Goal: Task Accomplishment & Management: Manage account settings

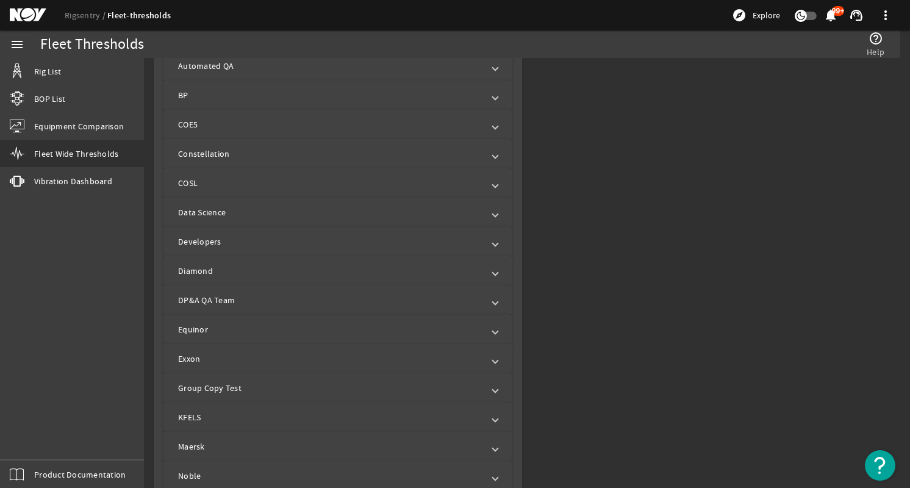
scroll to position [610, 0]
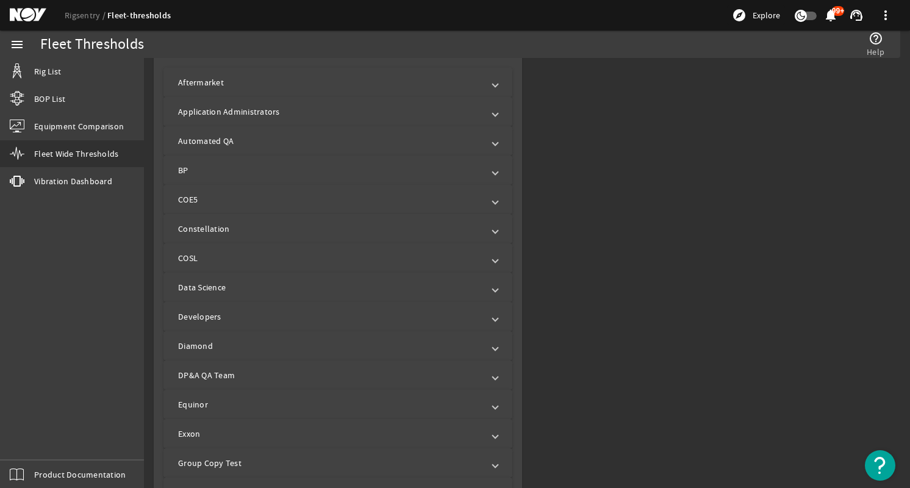
click at [389, 78] on mat-panel-title "Aftermarket" at bounding box center [330, 82] width 305 height 12
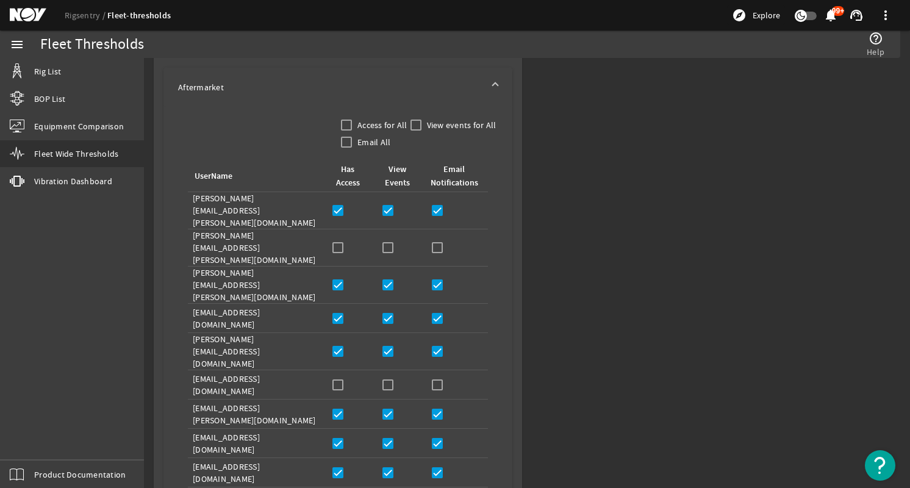
click at [389, 78] on mat-expansion-panel-header "Aftermarket" at bounding box center [338, 87] width 349 height 39
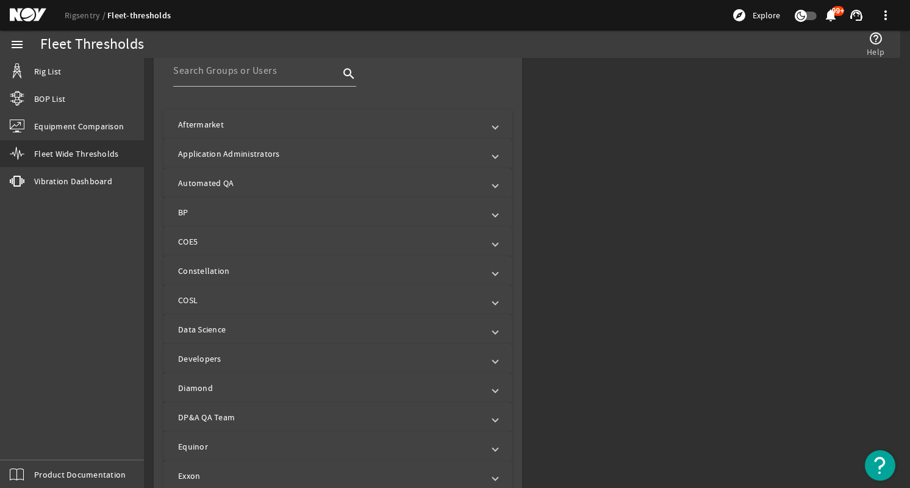
scroll to position [549, 0]
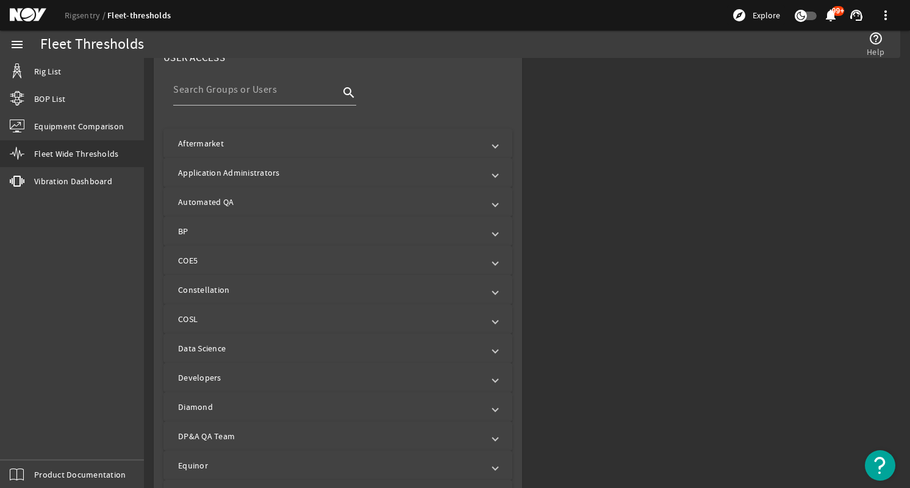
click at [363, 140] on mat-panel-title "Aftermarket" at bounding box center [330, 143] width 305 height 12
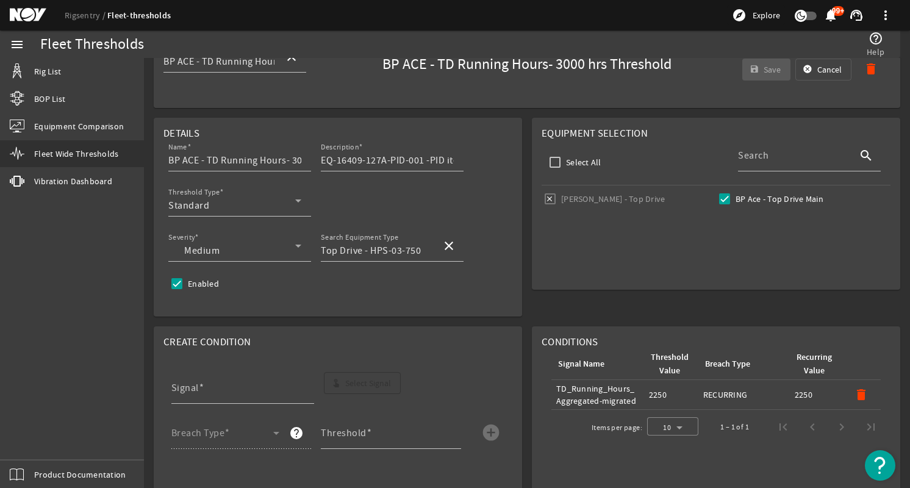
scroll to position [0, 0]
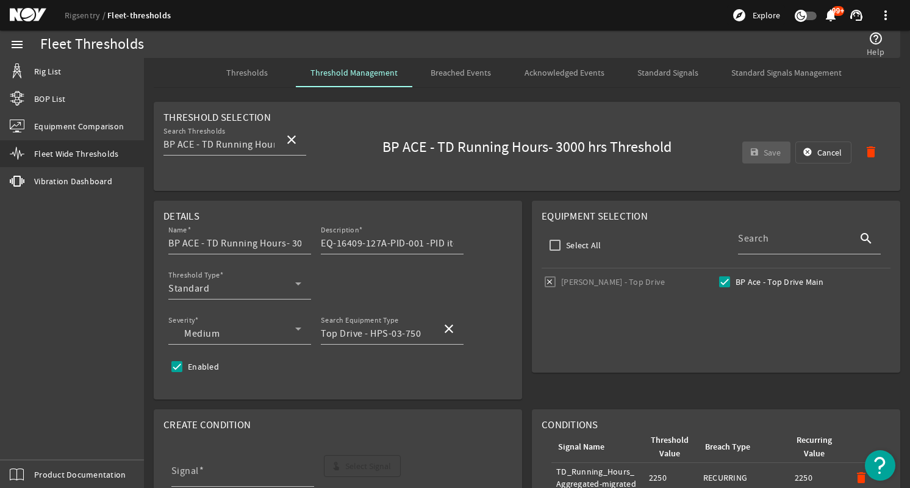
click at [253, 70] on span "Thresholds" at bounding box center [246, 72] width 41 height 9
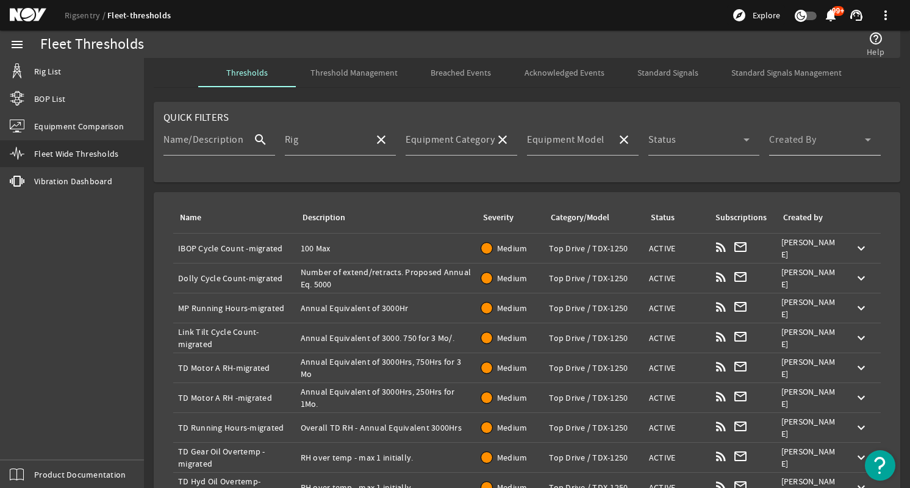
click at [822, 136] on div "Created By" at bounding box center [821, 140] width 102 height 32
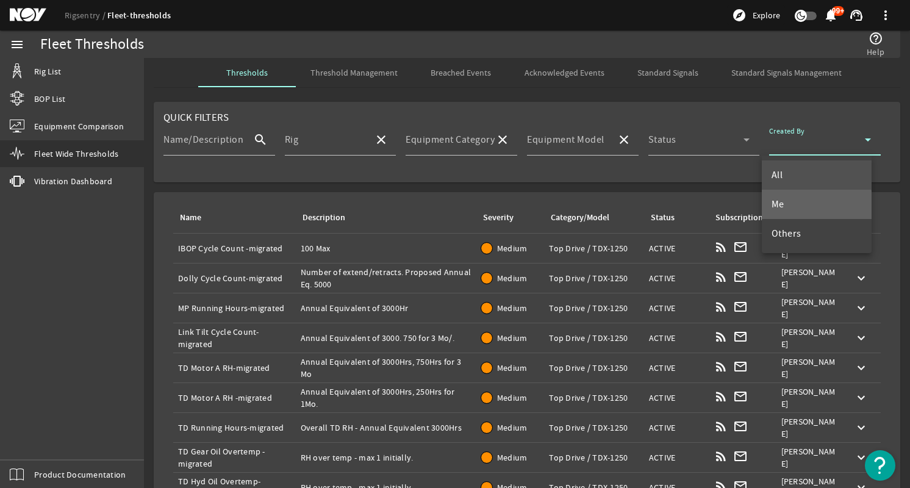
click at [793, 211] on mat-option "Me" at bounding box center [817, 204] width 110 height 29
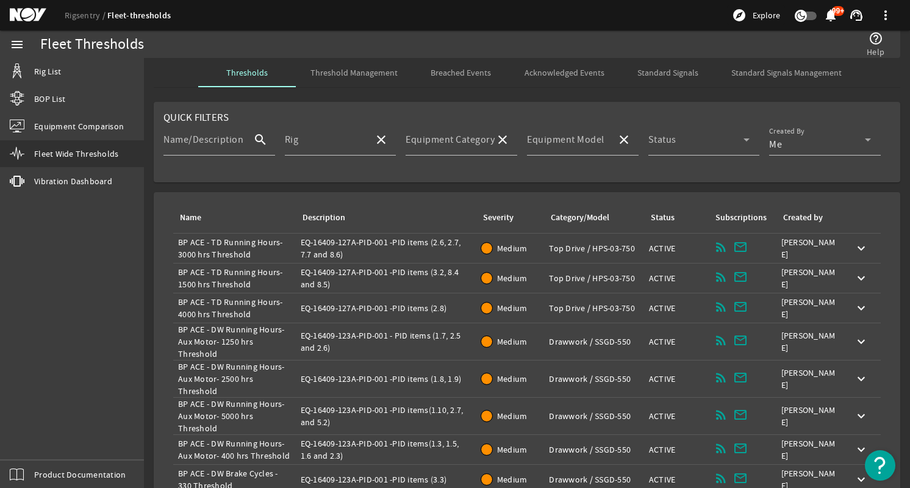
click at [287, 378] on div "Name: BP ACE - DW Running Hours- Aux Motor- 2500 hrs Threshold" at bounding box center [234, 379] width 113 height 37
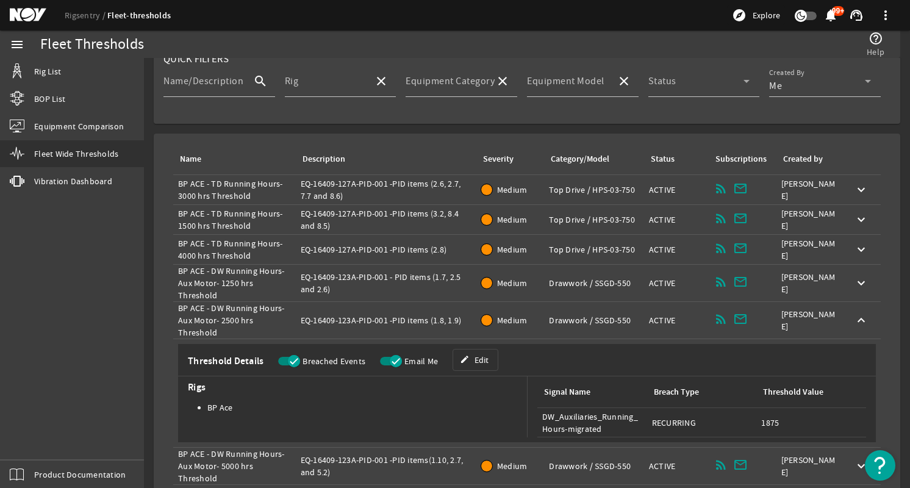
scroll to position [61, 0]
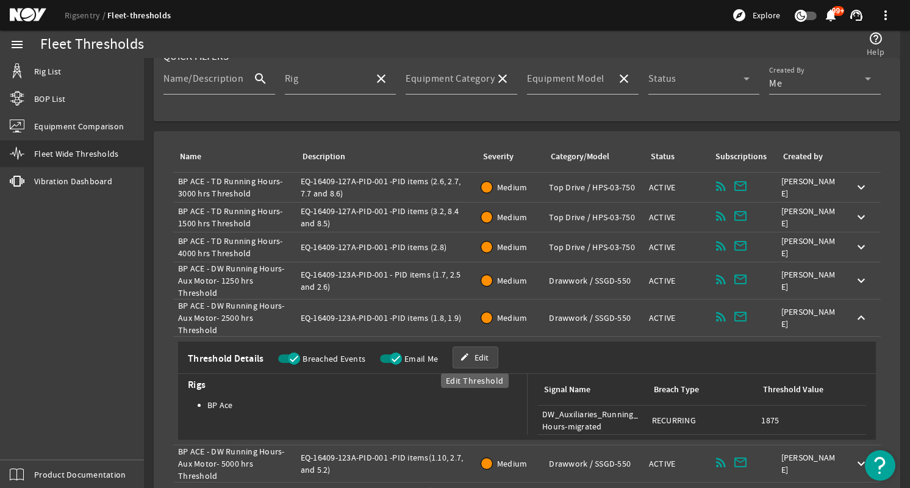
click at [469, 356] on span at bounding box center [475, 357] width 45 height 29
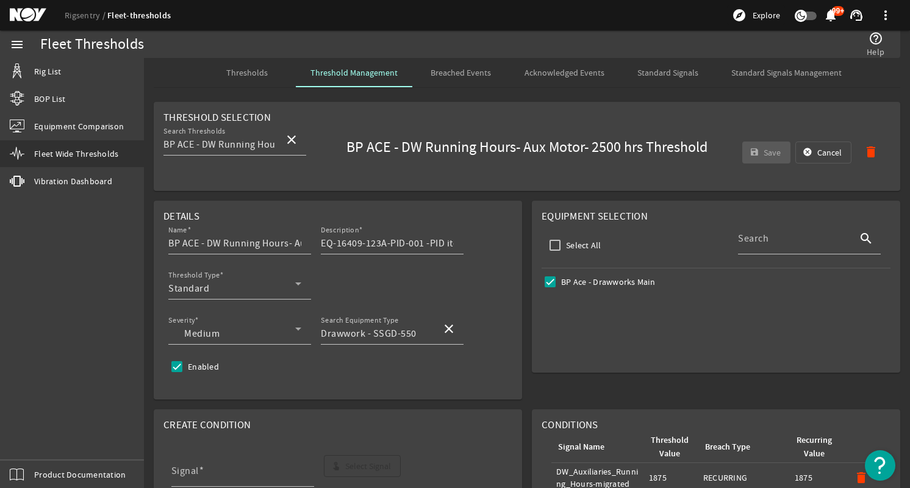
click at [237, 66] on span "Thresholds" at bounding box center [246, 72] width 41 height 29
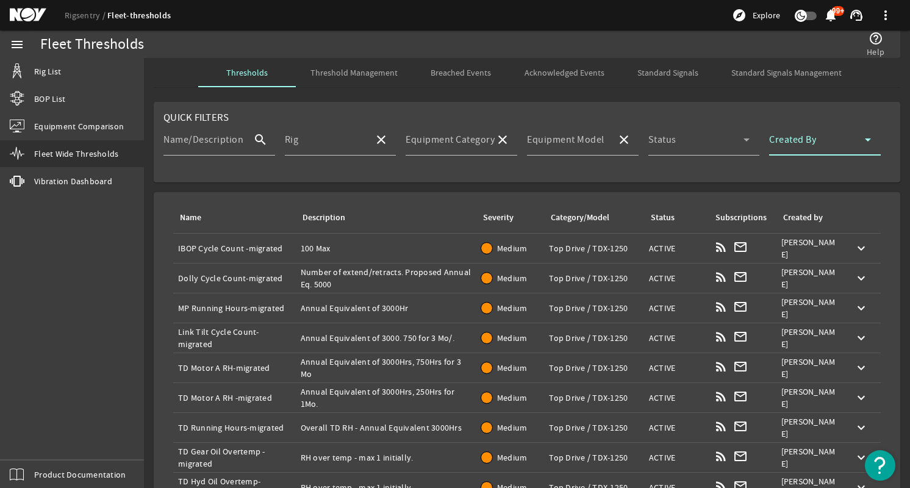
click at [830, 143] on span at bounding box center [818, 144] width 96 height 15
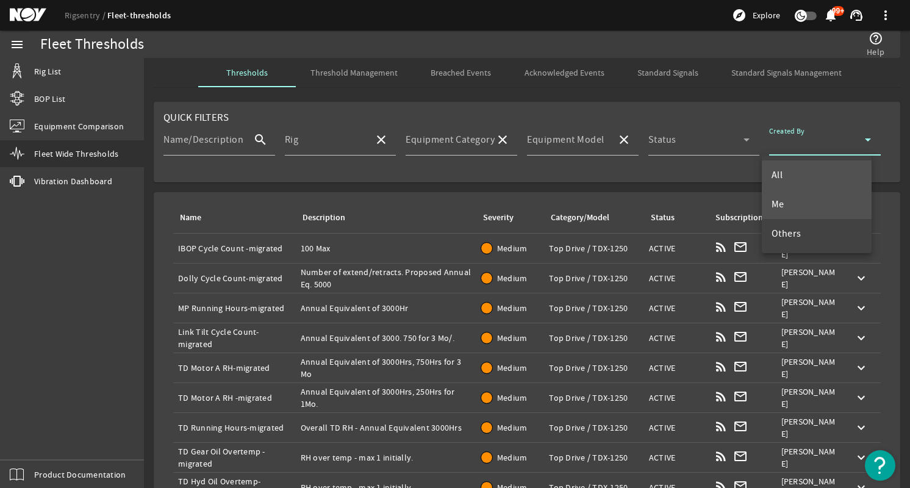
click at [821, 207] on mat-option "Me" at bounding box center [817, 204] width 110 height 29
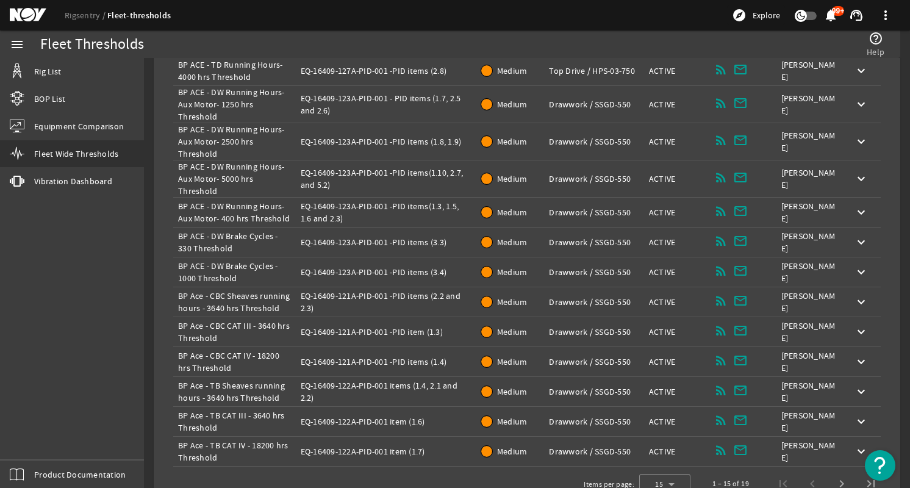
scroll to position [265, 0]
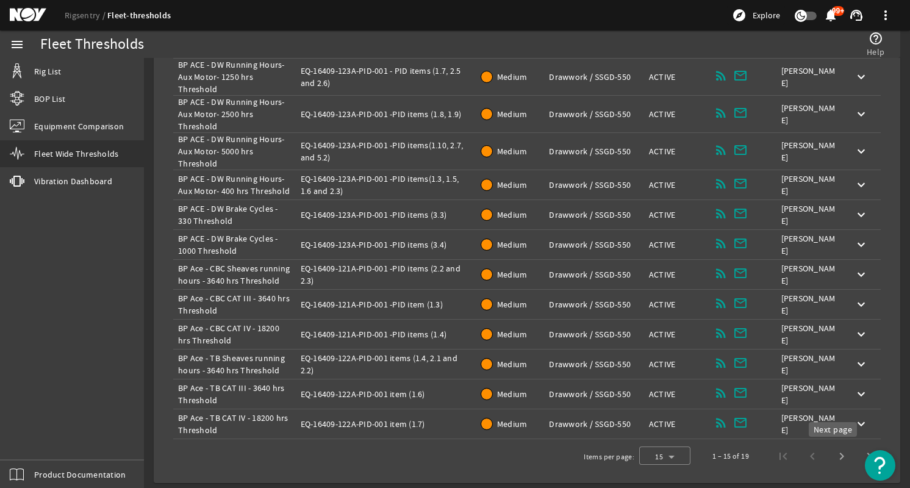
click at [832, 455] on span "Next page" at bounding box center [841, 456] width 29 height 29
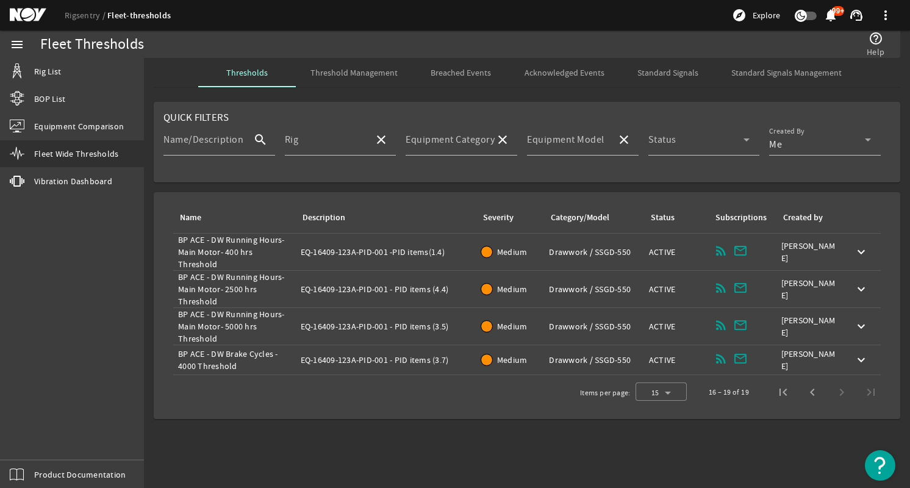
scroll to position [0, 0]
click at [816, 387] on span "Previous page" at bounding box center [812, 392] width 29 height 29
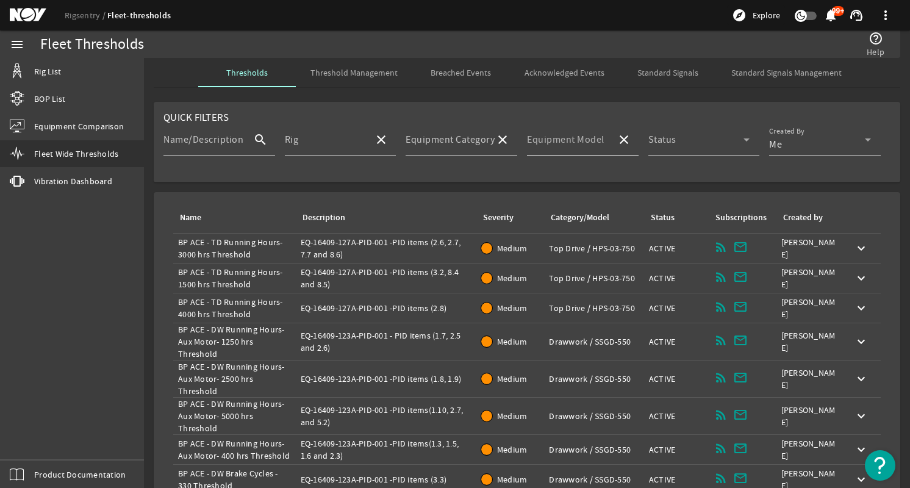
click at [547, 149] on input "Equipment Model" at bounding box center [567, 144] width 80 height 15
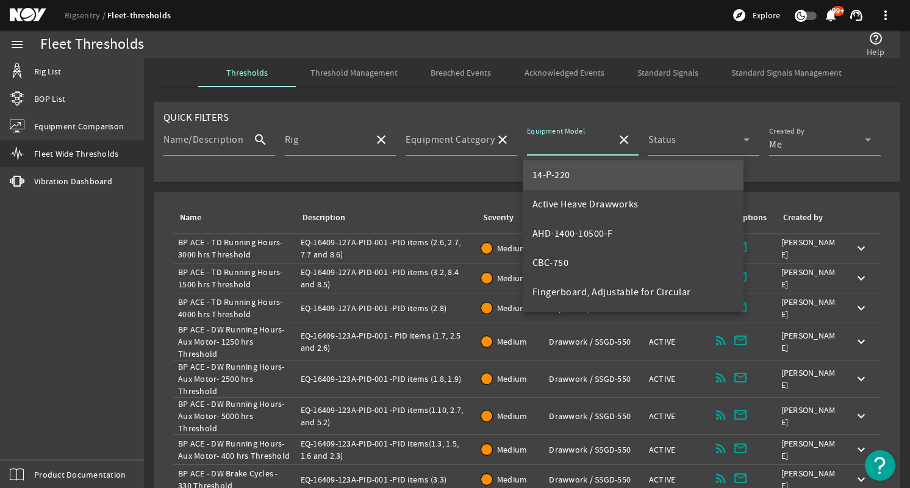
click at [566, 172] on span "14-P-220" at bounding box center [552, 175] width 38 height 12
type input "14-P-220"
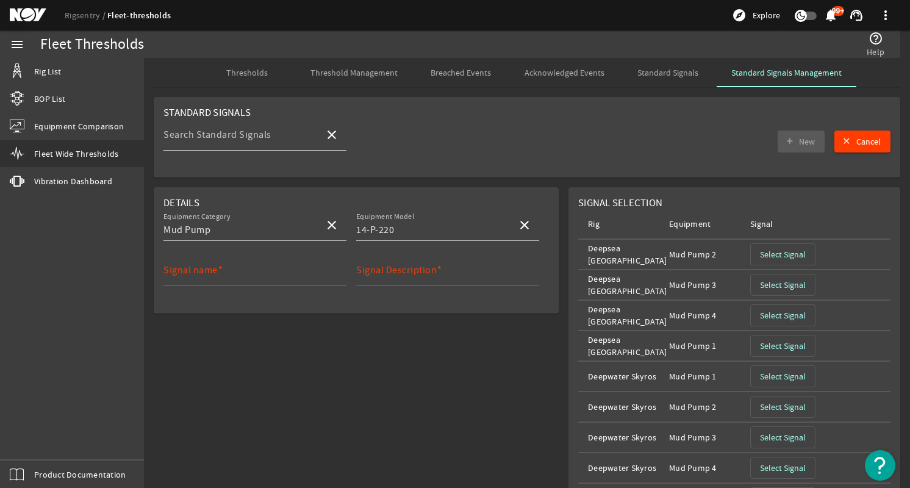
click at [359, 73] on span "Threshold Management" at bounding box center [354, 72] width 87 height 9
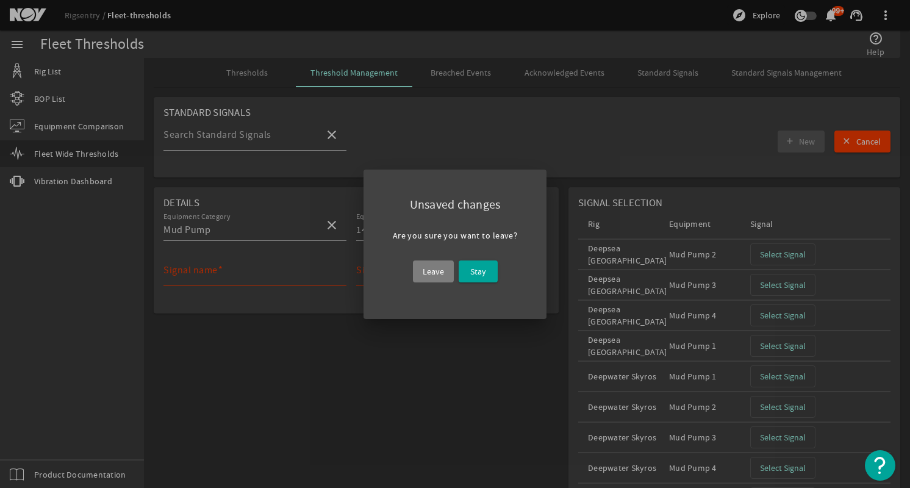
click at [433, 272] on span "Leave" at bounding box center [433, 271] width 21 height 15
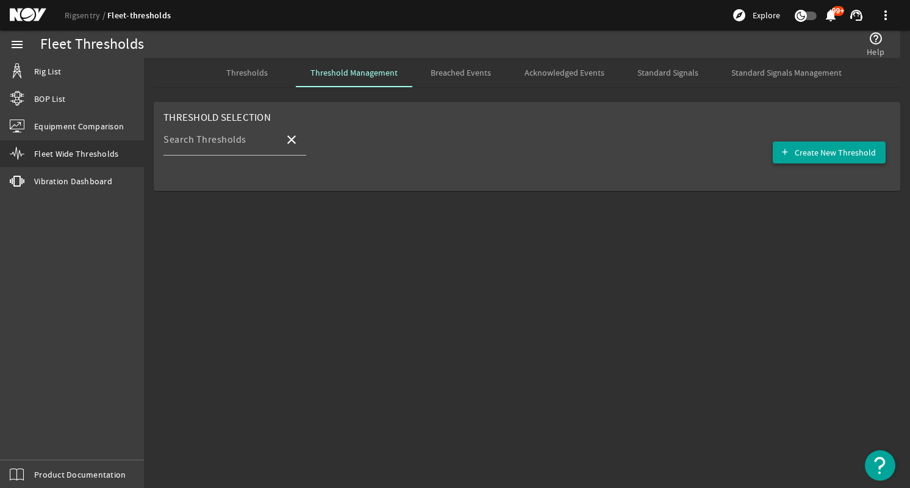
click at [815, 160] on span "button" at bounding box center [829, 152] width 113 height 29
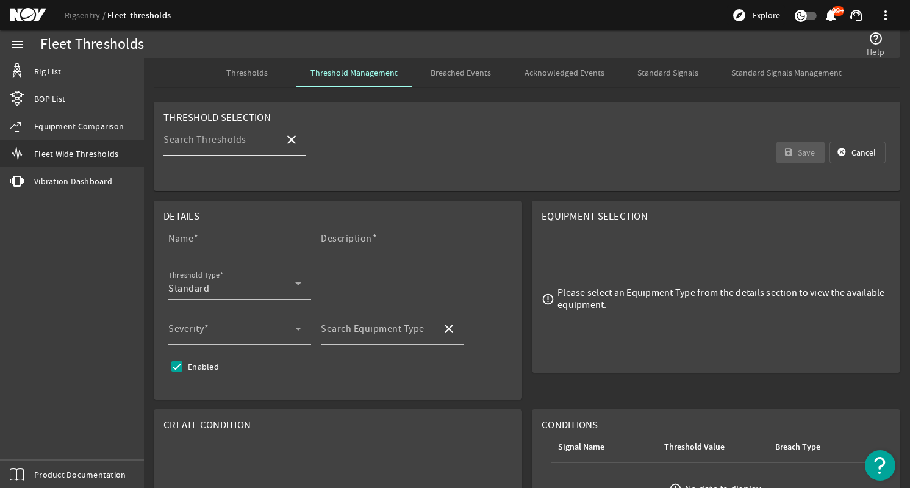
click at [238, 143] on mat-label "Search Thresholds" at bounding box center [205, 140] width 83 height 12
click at [238, 143] on input "Search Thresholds" at bounding box center [219, 144] width 111 height 15
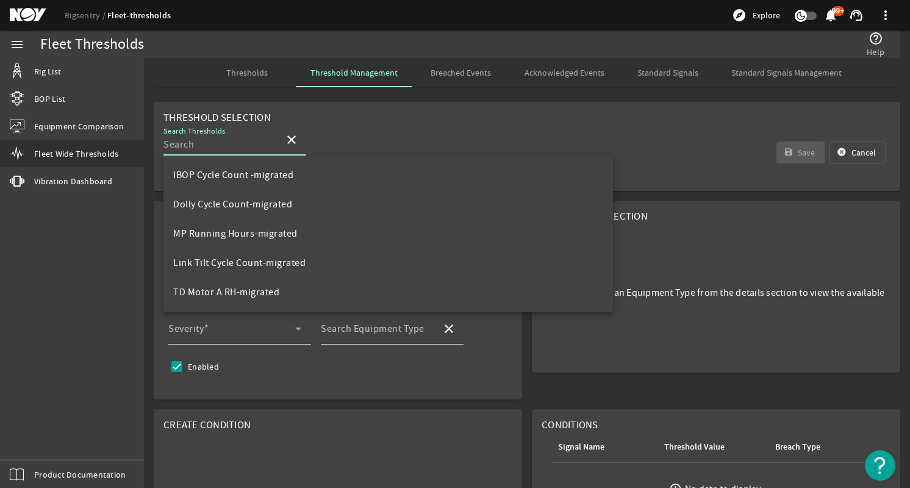
click at [572, 126] on div "Search Thresholds close save Save cancel Cancel" at bounding box center [527, 152] width 727 height 57
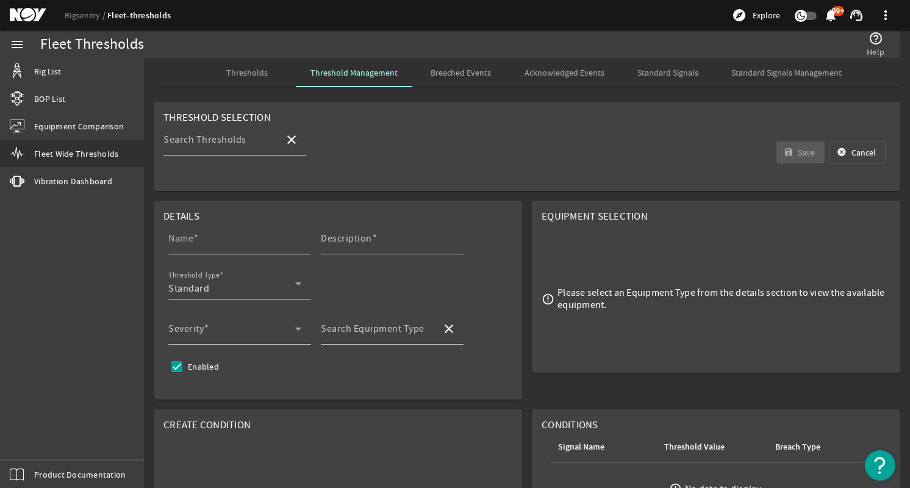
click at [242, 243] on input "Name" at bounding box center [234, 243] width 133 height 15
type input "BP ACE - MP1 Running Hours- 120 hrs Threshold"
type input "EQ-16409-193A-PID-001 -PID items (12.1))"
type input "Mud Pump - 14-P-220"
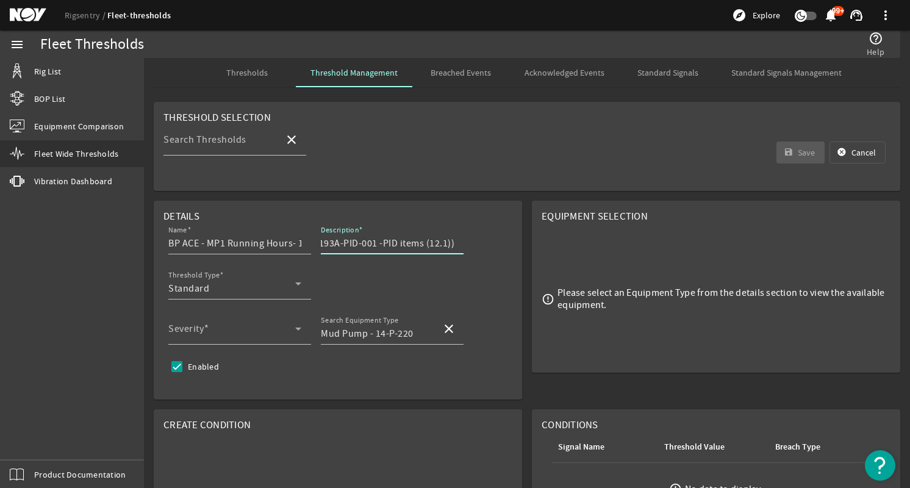
drag, startPoint x: 435, startPoint y: 237, endPoint x: 475, endPoint y: 244, distance: 40.3
click at [475, 244] on div "Name BP ACE - MP1 Running Hours- 120 hrs Threshold Description EQ-16409-193A-PI…" at bounding box center [338, 268] width 349 height 90
click at [450, 247] on input "EQ-16409-193A-PID-001 -PID items (12.1))" at bounding box center [387, 243] width 133 height 15
type input "EQ-16409-193A-PID-001 -PID items (12.1)"
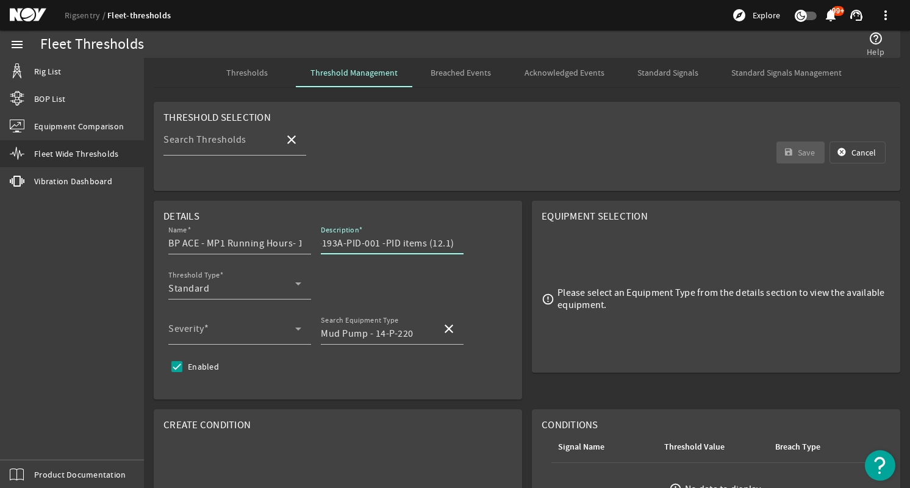
scroll to position [0, 0]
click at [404, 294] on div "Name BP ACE - MP1 Running Hours- 120 hrs Threshold Description EQ-16409-193A-PI…" at bounding box center [338, 268] width 349 height 90
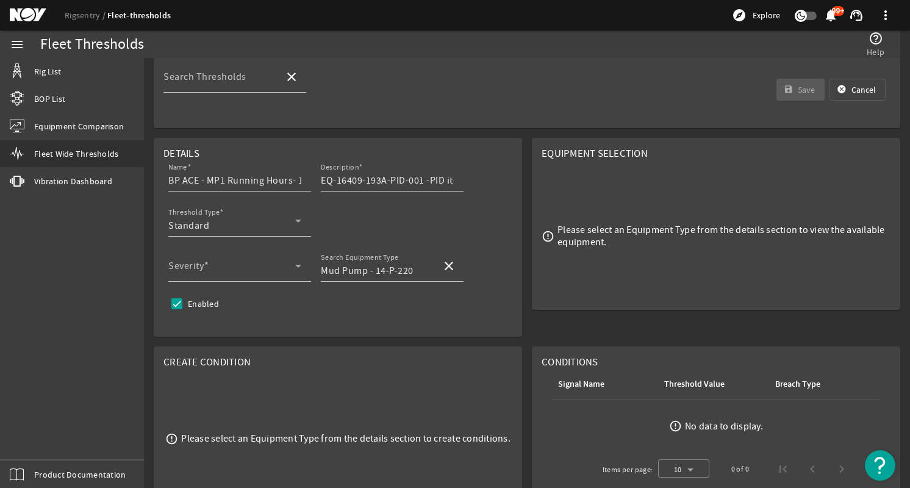
scroll to position [122, 0]
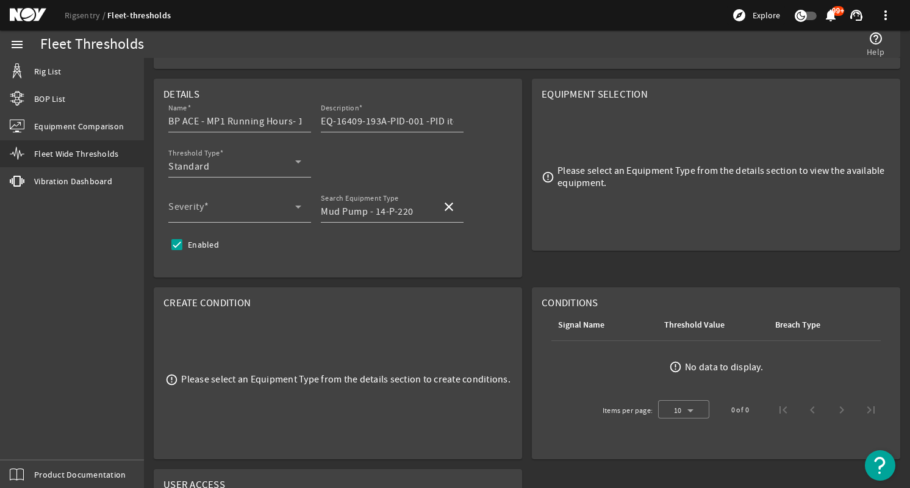
click at [326, 290] on mat-card "Create Condition error_outline Please select an Equipment Type from the details…" at bounding box center [338, 373] width 369 height 172
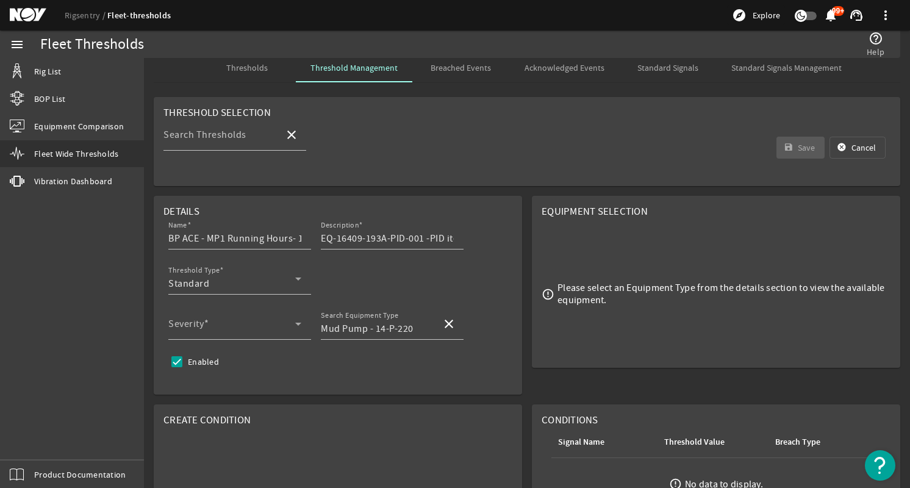
scroll to position [0, 0]
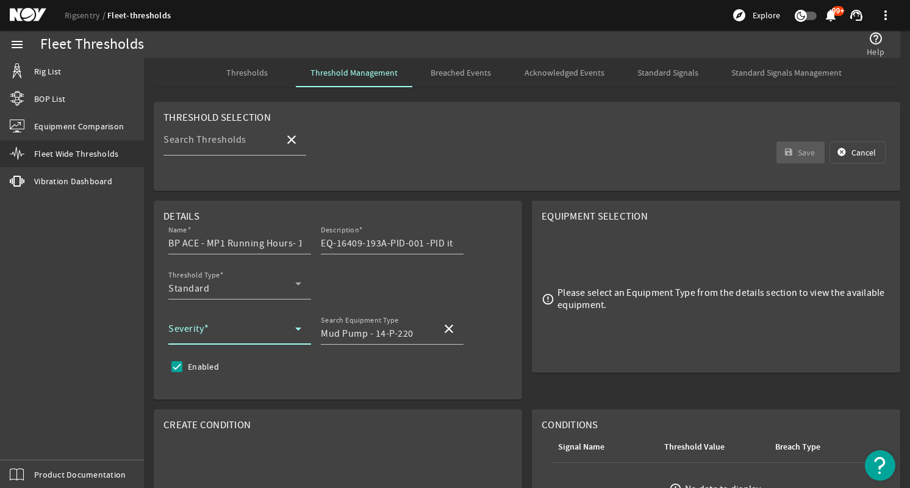
click at [277, 329] on span at bounding box center [231, 333] width 127 height 15
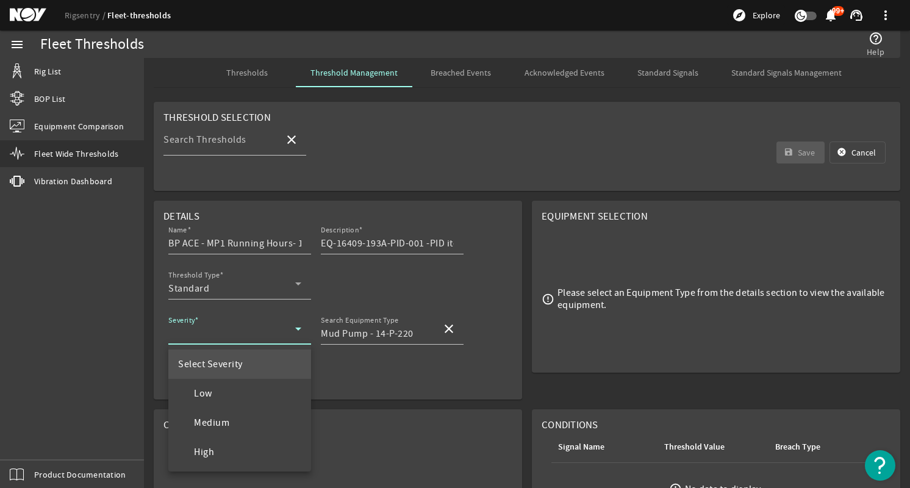
click at [361, 287] on div at bounding box center [455, 244] width 910 height 488
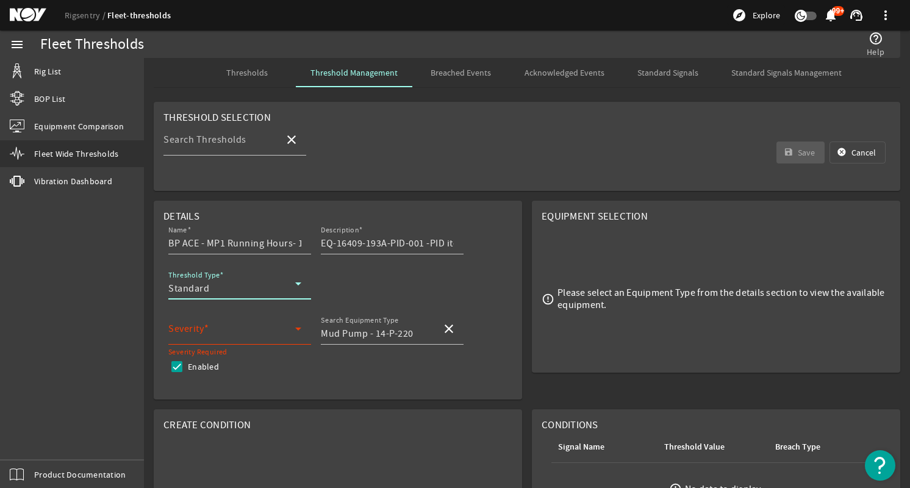
click at [254, 284] on div "Standard" at bounding box center [231, 288] width 127 height 15
click at [381, 284] on div at bounding box center [455, 244] width 910 height 488
click at [288, 322] on div "Severity" at bounding box center [234, 329] width 133 height 32
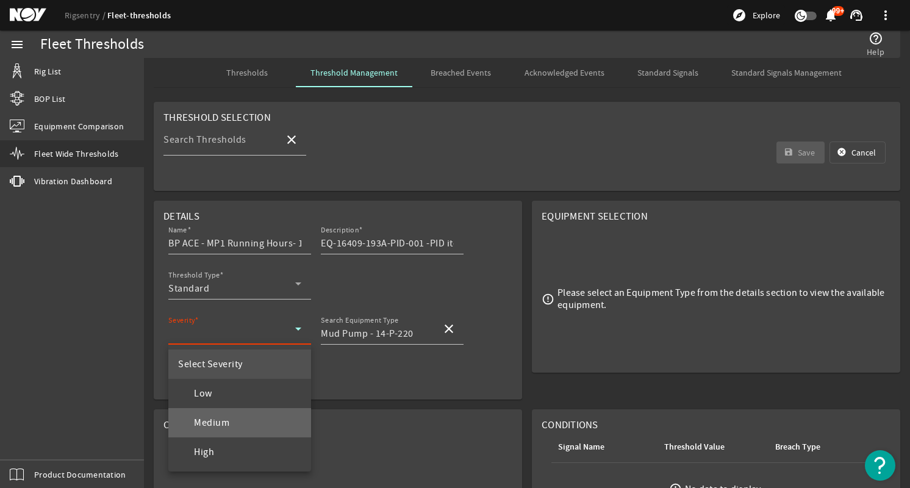
click at [234, 419] on mat-option "Medium" at bounding box center [239, 422] width 143 height 29
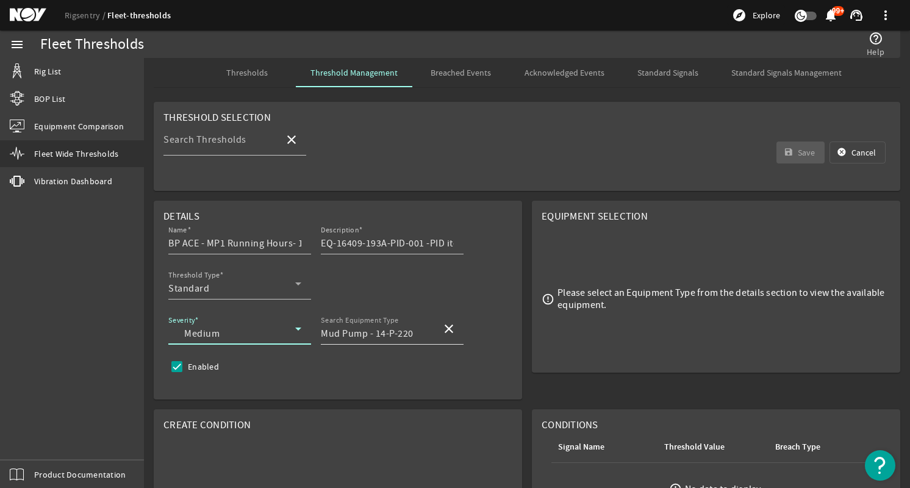
click at [388, 329] on input "Mud Pump - 14-P-220" at bounding box center [376, 333] width 111 height 15
click at [382, 377] on mat-option "Mud Pump - 14-P-220" at bounding box center [392, 364] width 143 height 29
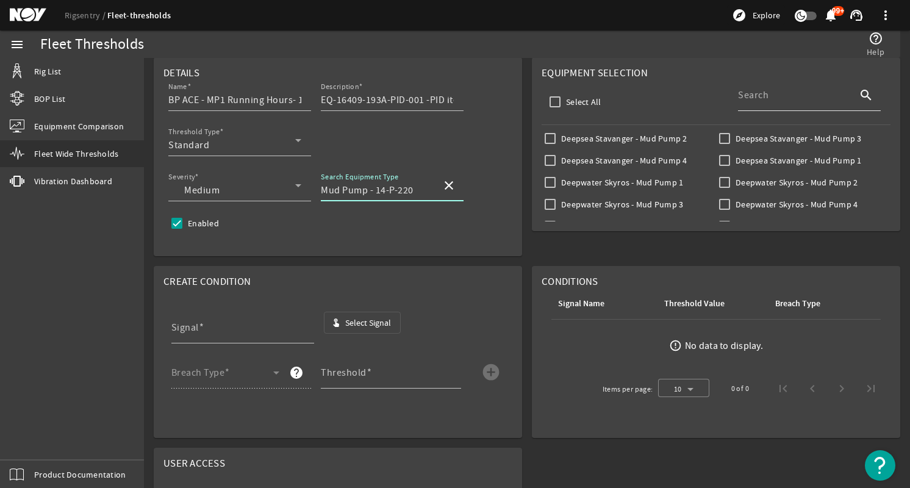
scroll to position [122, 0]
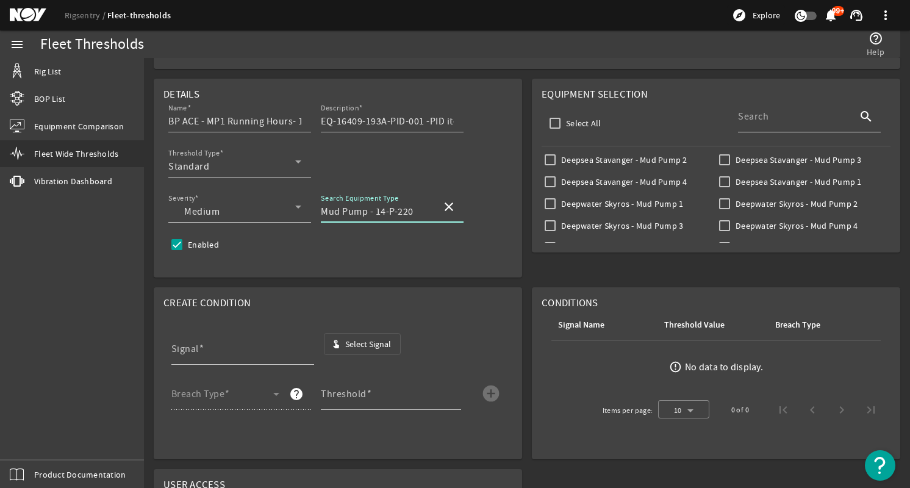
click at [766, 115] on input "Search" at bounding box center [793, 121] width 111 height 15
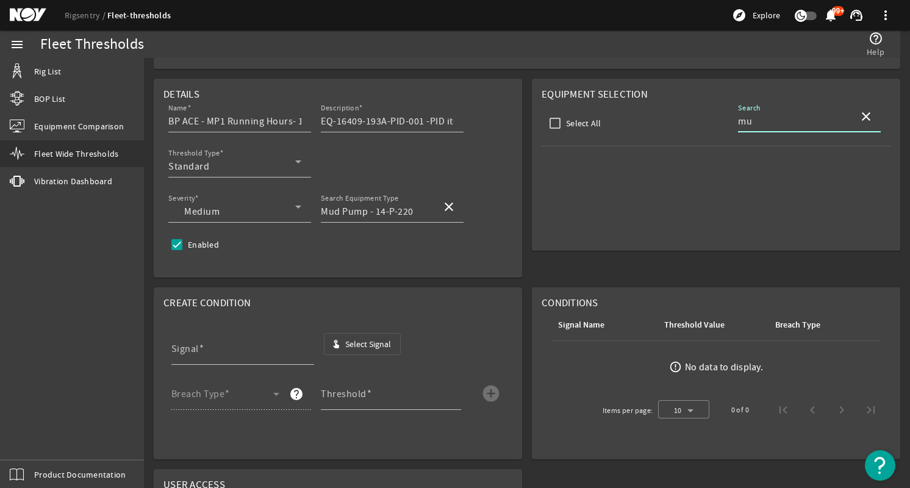
type input "m"
type input "bp"
click at [577, 173] on div "Deepsea Stavanger - Mud Pump 2 Deepsea Stavanger - Mud Pump 3 Deepsea Stavanger…" at bounding box center [716, 173] width 349 height 44
click at [575, 178] on label "BP Ace - Mud Pump 1" at bounding box center [600, 182] width 82 height 12
click at [559, 178] on input "BP Ace - Mud Pump 1" at bounding box center [550, 181] width 17 height 17
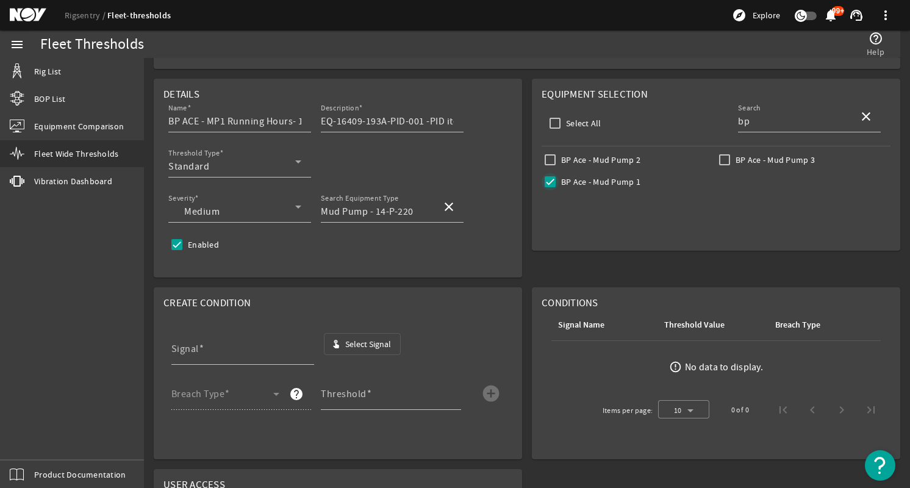
checkbox input "true"
click at [284, 355] on input "Signal" at bounding box center [237, 354] width 133 height 15
click at [355, 348] on span "Select Signal" at bounding box center [368, 344] width 46 height 12
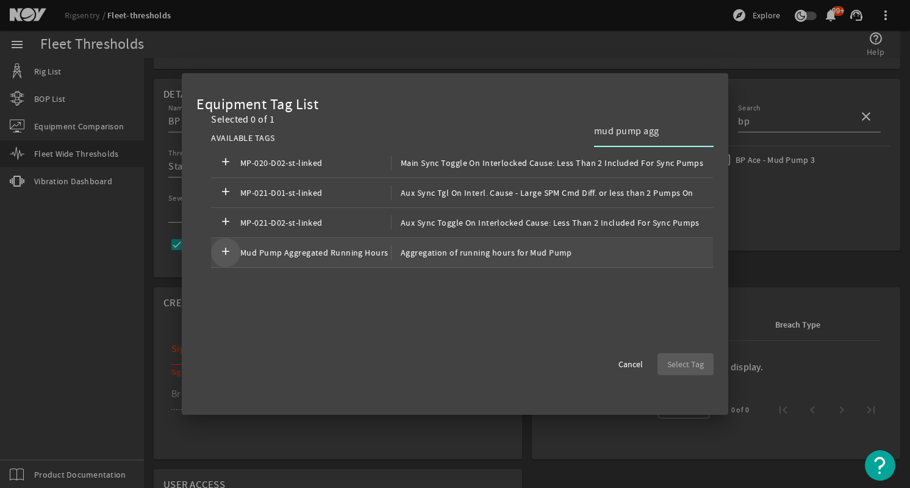
type input "mud pump agg"
click at [219, 259] on mat-icon "add" at bounding box center [225, 252] width 15 height 15
click at [674, 364] on span "Select Tag" at bounding box center [686, 364] width 37 height 12
type input "Mud Pump Aggregated Running Hours"
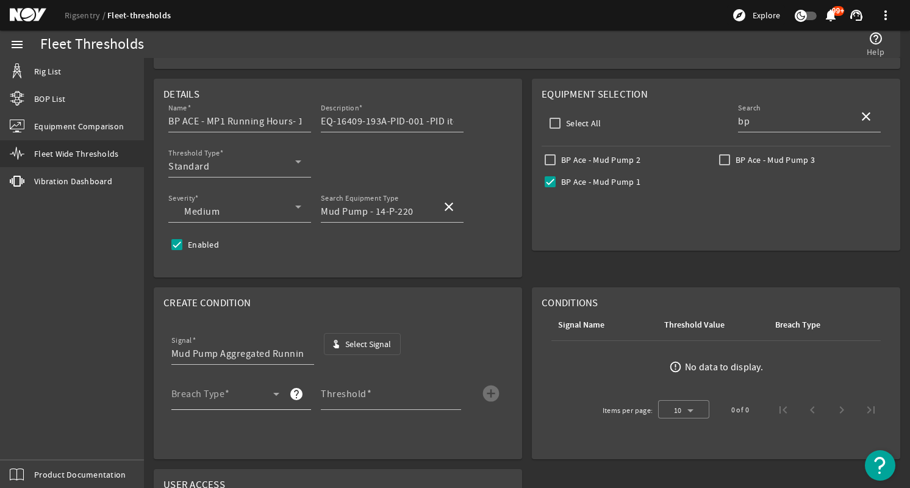
click at [245, 397] on span at bounding box center [222, 399] width 103 height 15
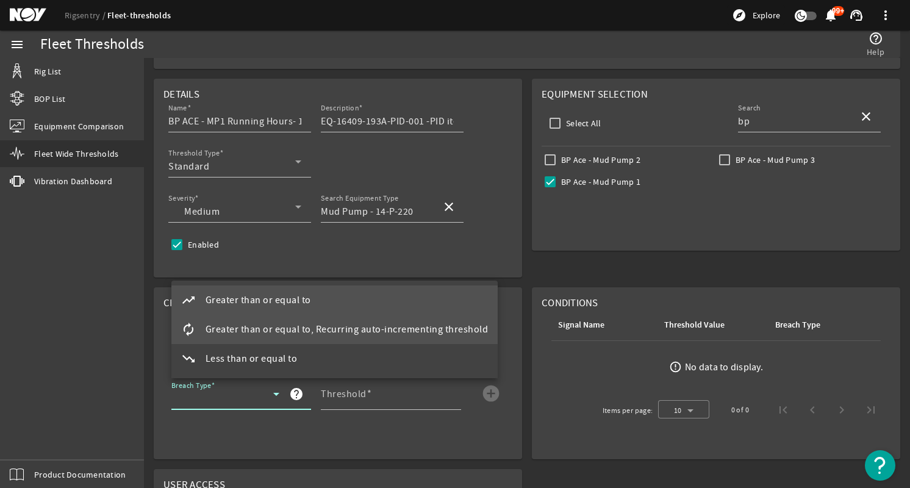
click at [269, 331] on span "Greater than or equal to, Recurring auto-incrementing threshold" at bounding box center [347, 329] width 283 height 15
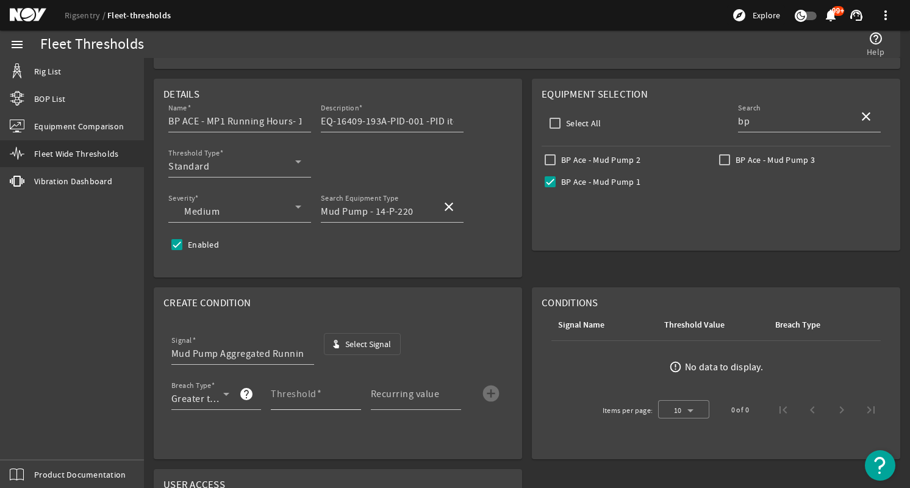
click at [298, 400] on mat-label "Threshold" at bounding box center [294, 394] width 46 height 12
click at [298, 400] on input "Threshold" at bounding box center [311, 399] width 81 height 15
type input "120"
click at [382, 395] on mat-label "Recurring value" at bounding box center [405, 394] width 69 height 12
click at [382, 395] on input "Recurring value" at bounding box center [411, 399] width 81 height 15
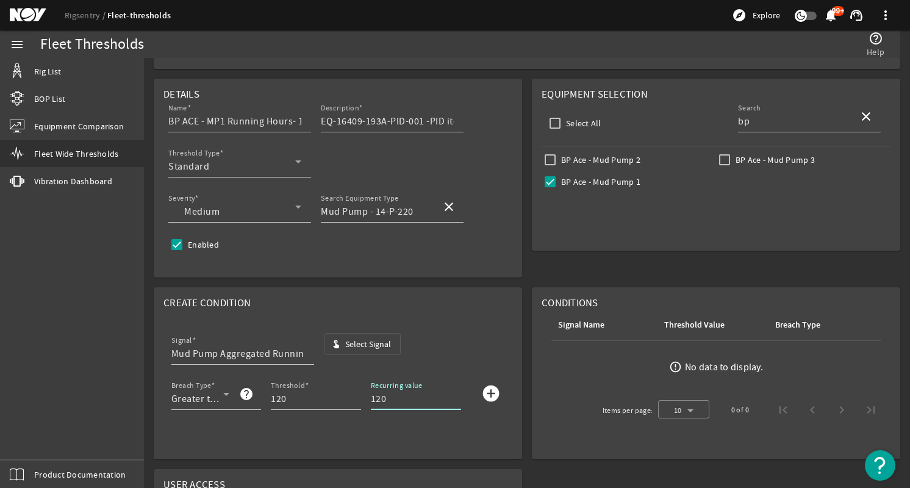
type input "120"
click at [444, 432] on mat-card "Create Condition Signal Mud Pump Aggregated Running Hours touch_app Select Sign…" at bounding box center [338, 373] width 369 height 172
click at [487, 392] on mat-icon "add_circle" at bounding box center [491, 394] width 20 height 20
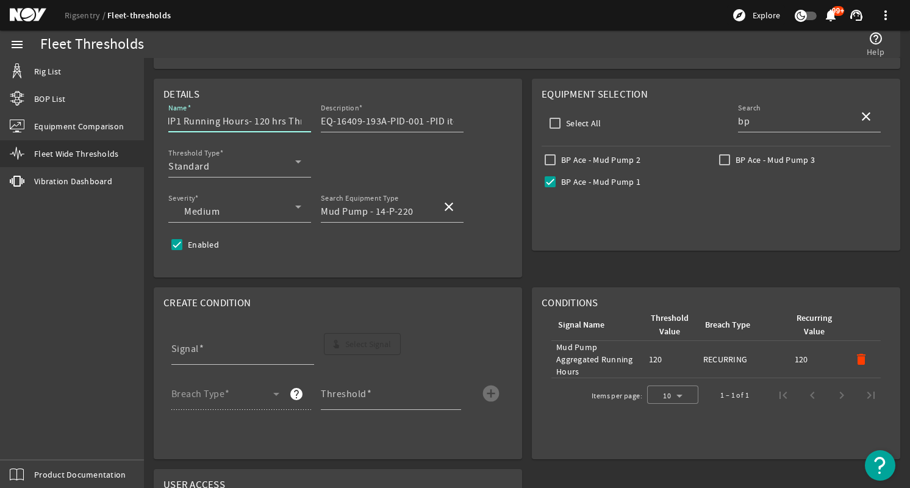
scroll to position [0, 74]
drag, startPoint x: 272, startPoint y: 123, endPoint x: 298, endPoint y: 125, distance: 25.7
click at [298, 125] on input "BP ACE - MP1 Running Hours- 120 hrs Threshold" at bounding box center [234, 121] width 133 height 15
click at [359, 121] on input "EQ-16409-193A-PID-001 -PID items (12.1)" at bounding box center [387, 121] width 133 height 15
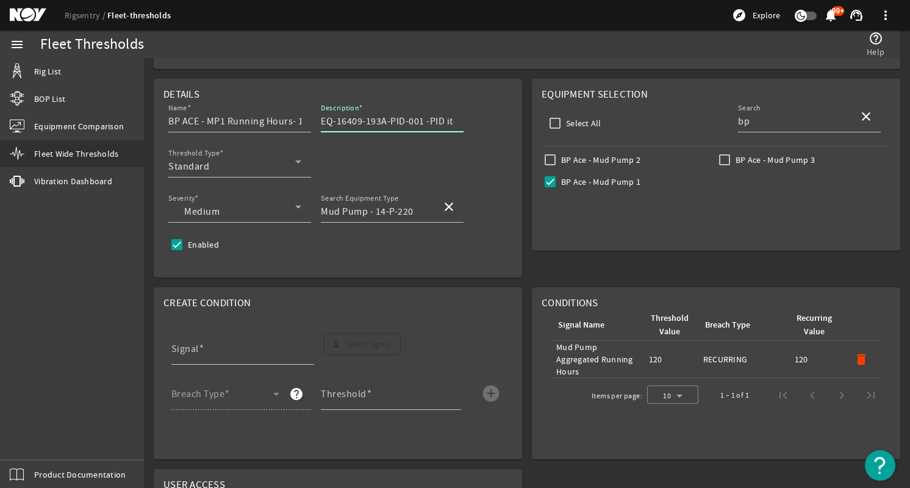
scroll to position [0, 44]
drag, startPoint x: 353, startPoint y: 120, endPoint x: 475, endPoint y: 115, distance: 121.6
click at [475, 115] on div "Name BP ACE - MP1 Running Hours- 120 hrs Threshold Description EQ-16409-193A-PI…" at bounding box center [338, 146] width 349 height 90
click at [402, 162] on div "Name BP ACE - MP1 Running Hours- 120 hrs Threshold Description EQ-16409-193A-PI…" at bounding box center [338, 146] width 349 height 90
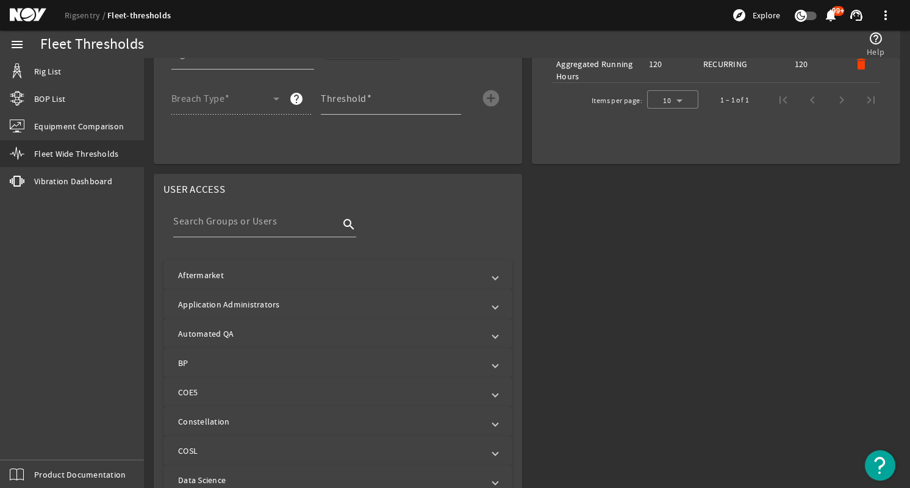
scroll to position [427, 0]
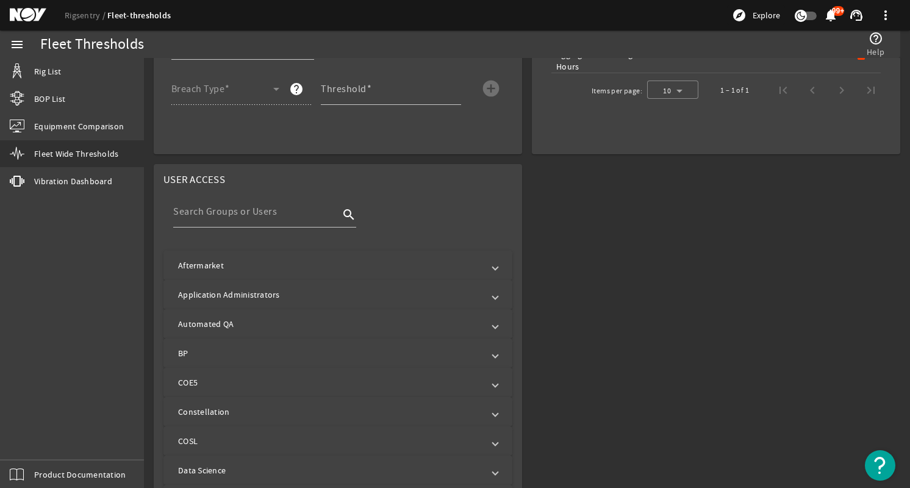
click at [395, 260] on mat-panel-title "Aftermarket" at bounding box center [330, 265] width 305 height 12
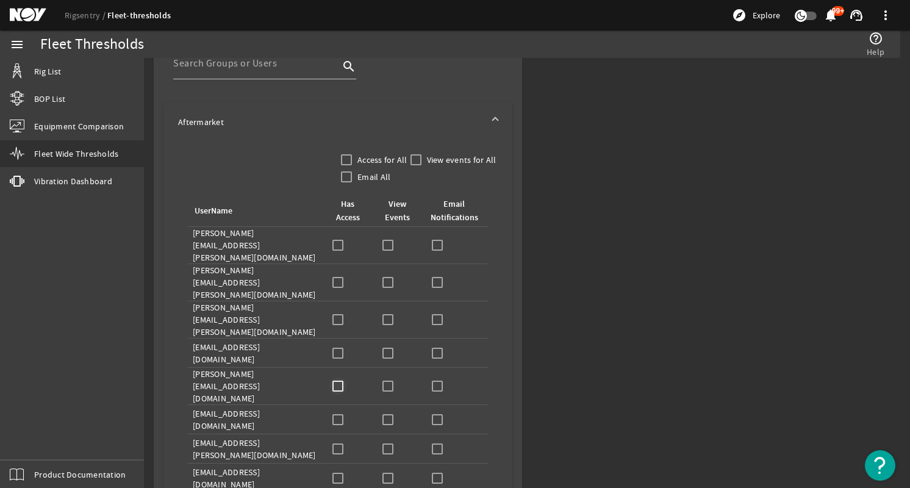
scroll to position [610, 0]
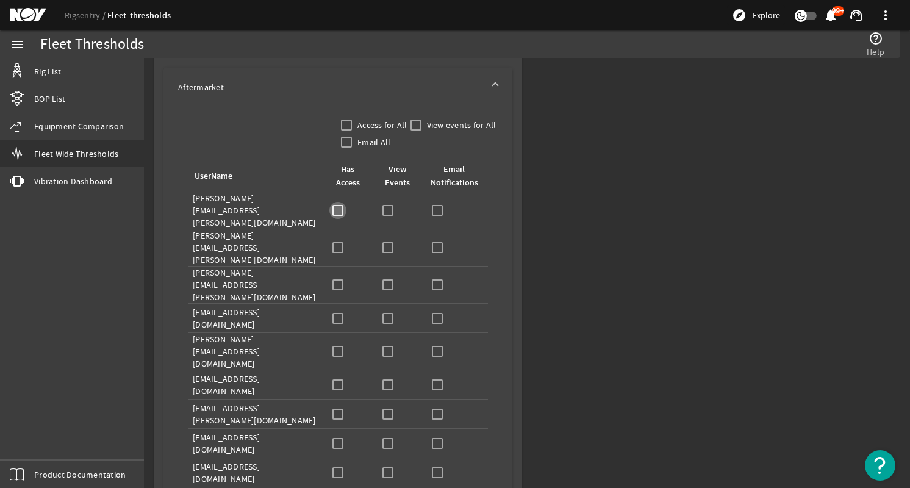
click at [340, 209] on input "checkbox" at bounding box center [338, 210] width 17 height 17
checkbox input "true"
click at [387, 202] on input "checkbox" at bounding box center [388, 210] width 17 height 17
checkbox input "true"
click at [433, 206] on input "checkbox" at bounding box center [437, 210] width 17 height 17
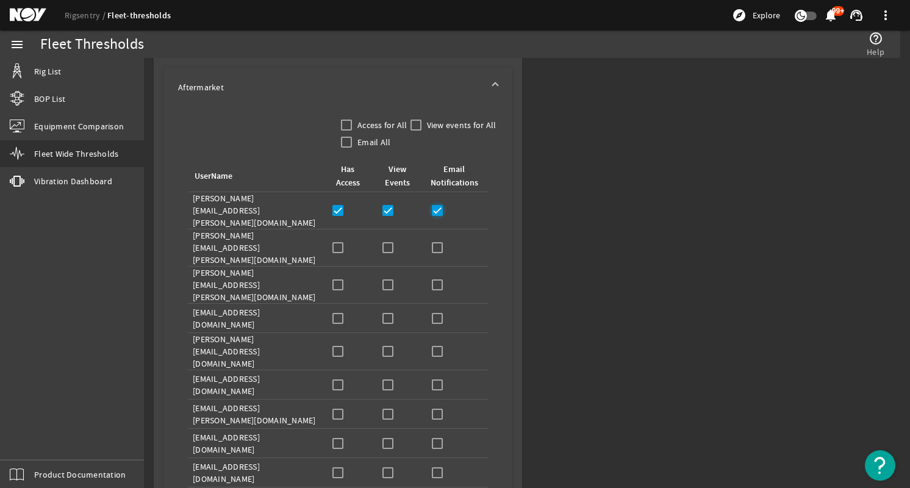
checkbox input "true"
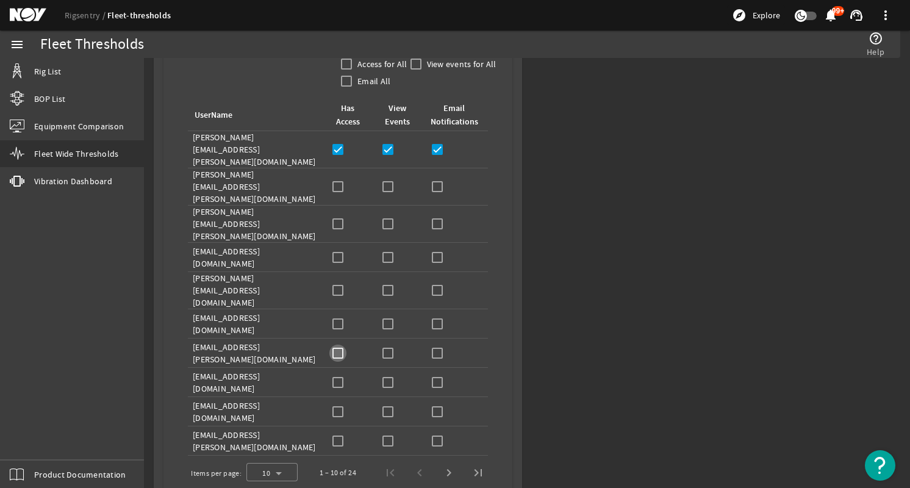
click at [334, 345] on input "checkbox" at bounding box center [338, 353] width 17 height 17
checkbox input "true"
click at [391, 345] on input "checkbox" at bounding box center [388, 353] width 17 height 17
checkbox input "true"
click at [429, 345] on input "checkbox" at bounding box center [437, 353] width 17 height 17
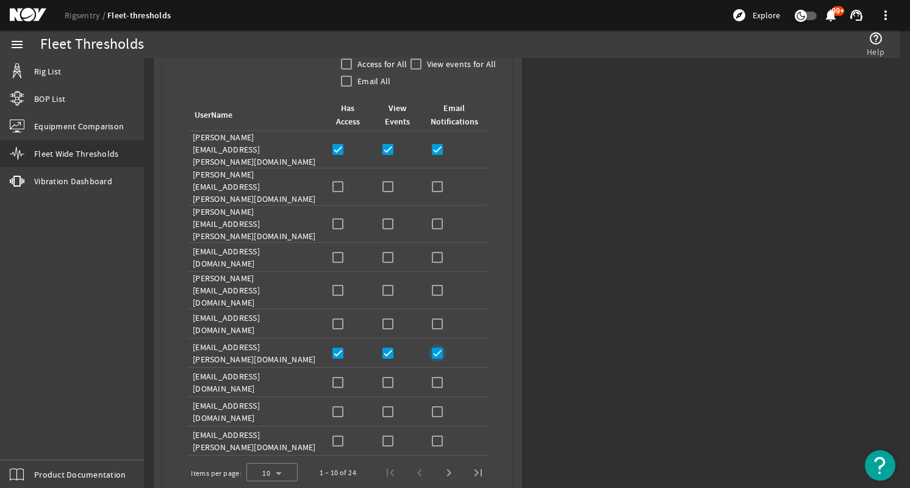
checkbox input "true"
click at [334, 374] on input "checkbox" at bounding box center [338, 382] width 17 height 17
checkbox input "true"
click at [389, 374] on input "checkbox" at bounding box center [388, 382] width 17 height 17
checkbox input "true"
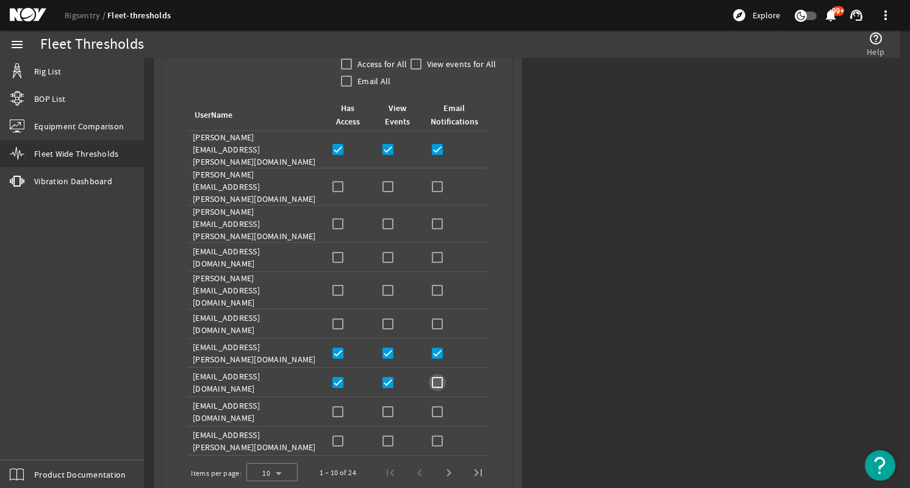
click at [435, 374] on input "checkbox" at bounding box center [437, 382] width 17 height 17
checkbox input "true"
click at [341, 403] on input "checkbox" at bounding box center [338, 411] width 17 height 17
checkbox input "true"
click at [389, 403] on input "checkbox" at bounding box center [388, 411] width 17 height 17
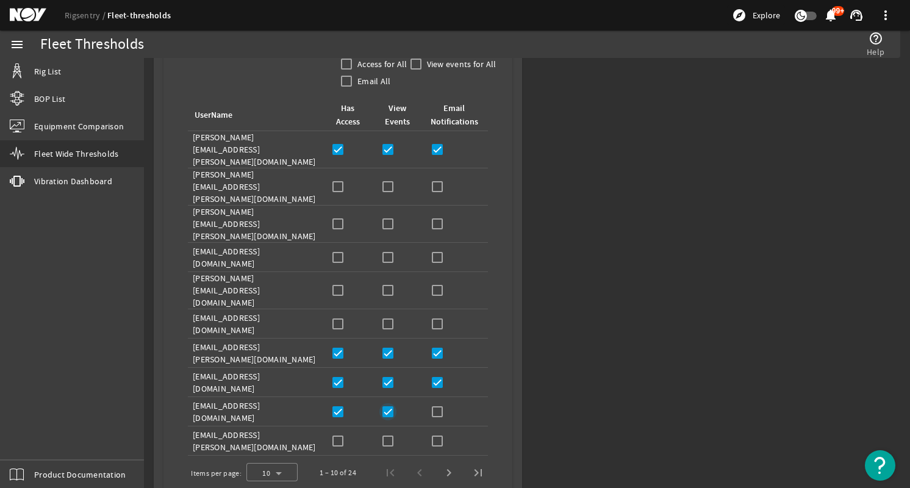
checkbox input "true"
click at [443, 403] on div "Email Notifications:" at bounding box center [456, 411] width 54 height 17
click at [436, 403] on input "checkbox" at bounding box center [437, 411] width 17 height 17
checkbox input "true"
click at [440, 458] on span "Next page" at bounding box center [448, 472] width 29 height 29
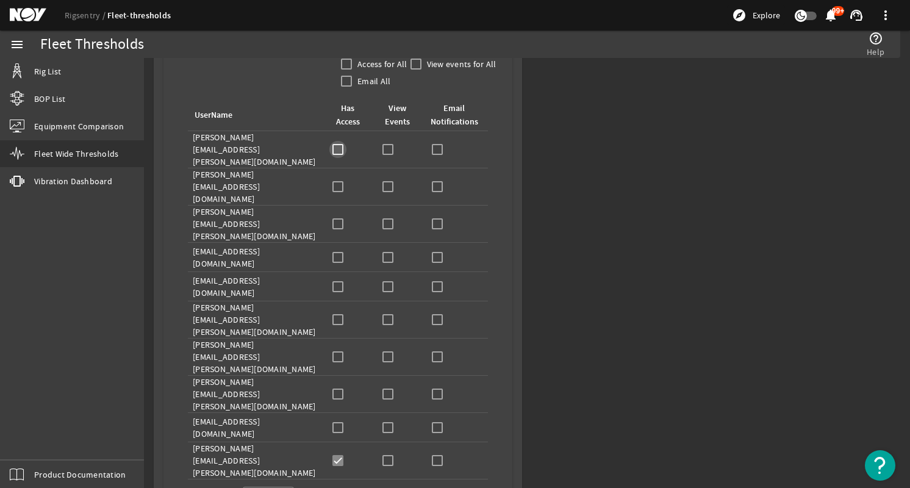
click at [342, 141] on input "checkbox" at bounding box center [338, 149] width 17 height 17
checkbox input "true"
click at [380, 145] on input "checkbox" at bounding box center [388, 149] width 17 height 17
checkbox input "true"
click at [442, 146] on input "checkbox" at bounding box center [437, 149] width 17 height 17
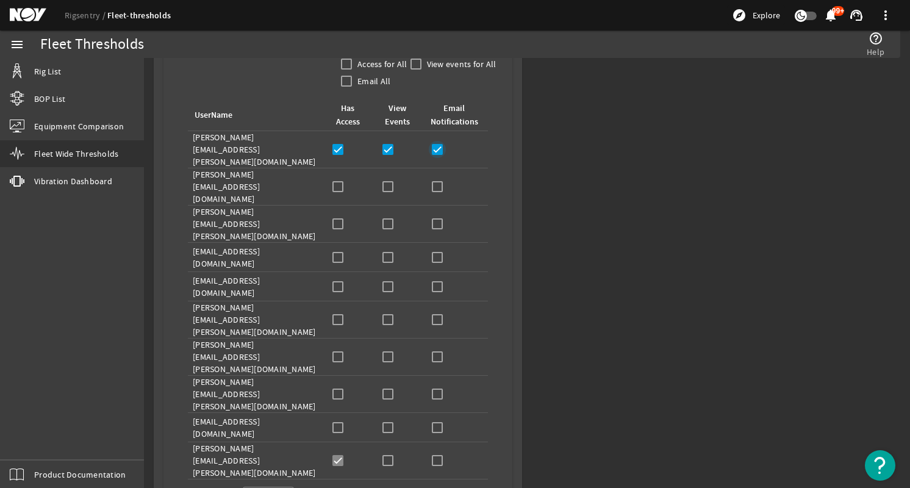
checkbox input "true"
click at [336, 178] on input "checkbox" at bounding box center [338, 186] width 17 height 17
checkbox input "true"
click at [387, 178] on input "checkbox" at bounding box center [388, 186] width 17 height 17
checkbox input "true"
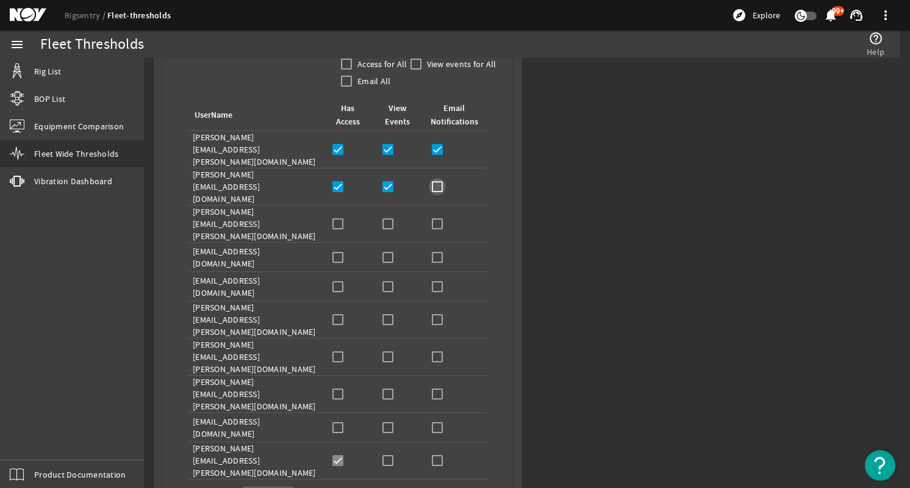
click at [440, 178] on input "checkbox" at bounding box center [437, 186] width 17 height 17
checkbox input "true"
click at [336, 278] on input "checkbox" at bounding box center [338, 286] width 17 height 17
checkbox input "true"
click at [381, 278] on input "checkbox" at bounding box center [388, 286] width 17 height 17
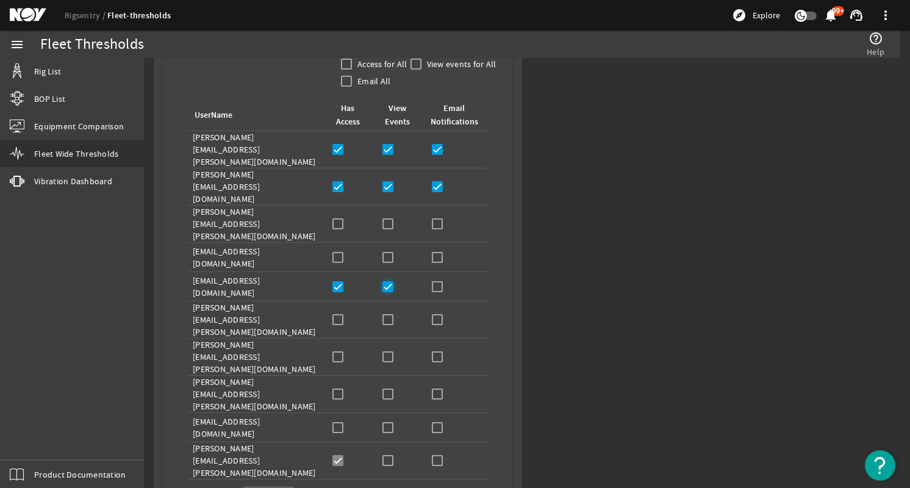
checkbox input "true"
click at [434, 278] on input "checkbox" at bounding box center [437, 286] width 17 height 17
checkbox input "true"
click at [384, 452] on input "checkbox" at bounding box center [388, 460] width 17 height 17
checkbox input "true"
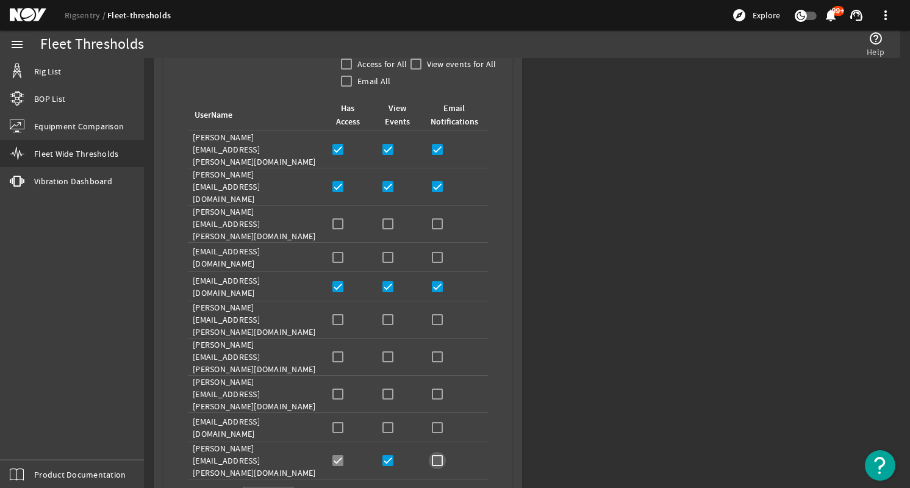
click at [429, 452] on input "checkbox" at bounding box center [437, 460] width 17 height 17
checkbox input "true"
click at [442, 482] on span "Next page" at bounding box center [448, 496] width 29 height 29
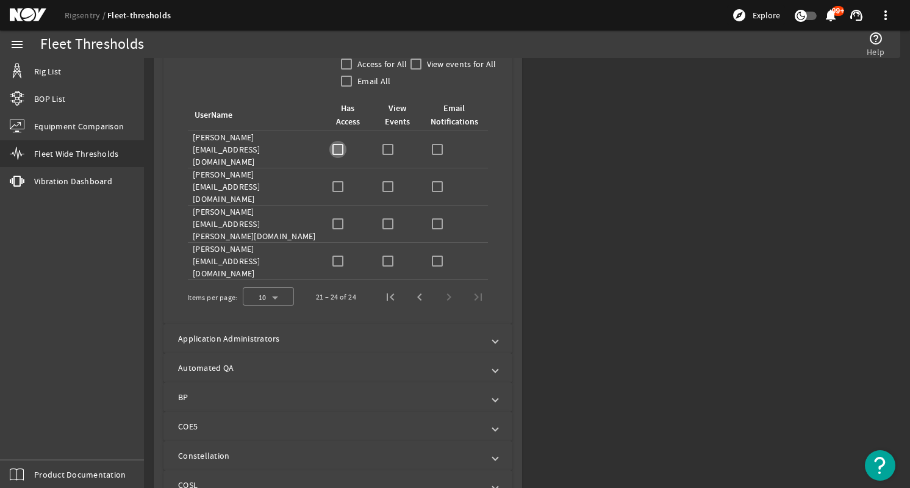
click at [336, 149] on input "checkbox" at bounding box center [338, 149] width 17 height 17
checkbox input "true"
click at [383, 146] on input "checkbox" at bounding box center [388, 149] width 17 height 17
checkbox input "true"
click at [439, 142] on input "checkbox" at bounding box center [437, 149] width 17 height 17
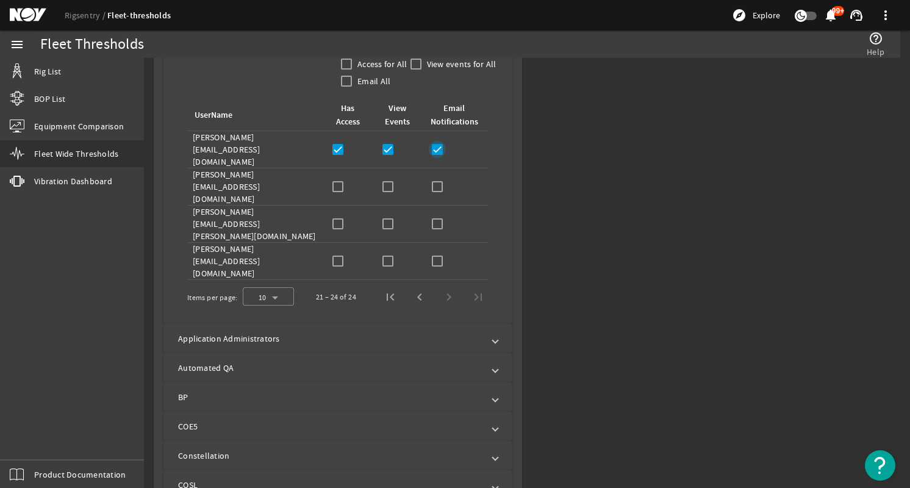
checkbox input "true"
click at [337, 178] on input "checkbox" at bounding box center [338, 186] width 17 height 17
checkbox input "true"
click at [387, 178] on input "checkbox" at bounding box center [388, 186] width 17 height 17
checkbox input "true"
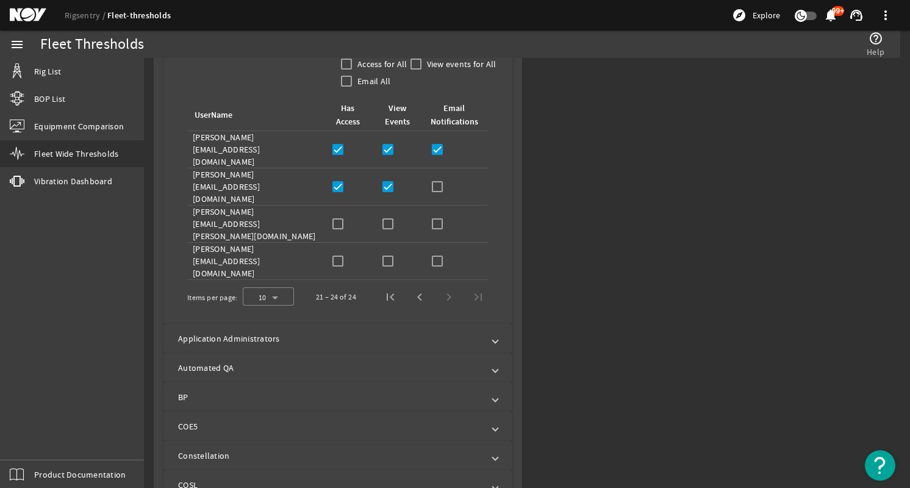
click at [442, 178] on div "Email Notifications:" at bounding box center [456, 186] width 54 height 17
drag, startPoint x: 438, startPoint y: 174, endPoint x: 421, endPoint y: 179, distance: 17.4
click at [437, 178] on input "checkbox" at bounding box center [437, 186] width 17 height 17
checkbox input "true"
click at [335, 215] on input "checkbox" at bounding box center [338, 223] width 17 height 17
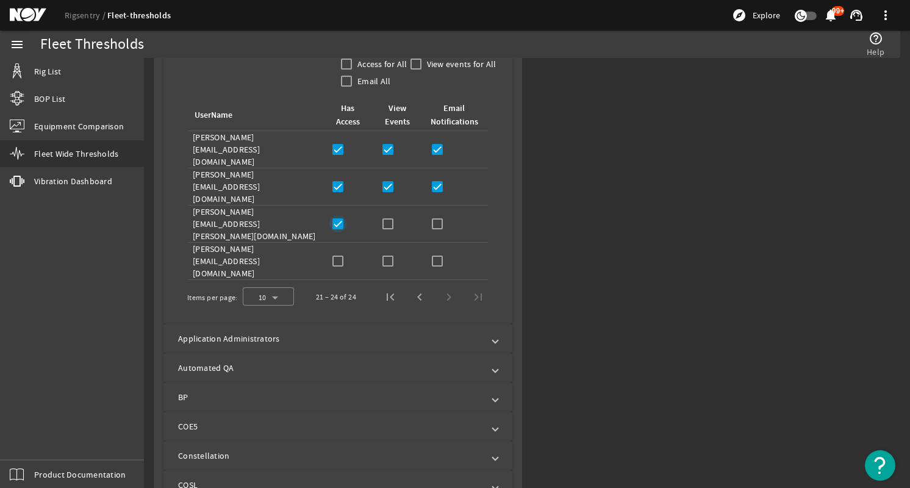
checkbox input "true"
click at [380, 215] on input "checkbox" at bounding box center [388, 223] width 17 height 17
checkbox input "true"
click at [433, 215] on input "checkbox" at bounding box center [437, 223] width 17 height 17
checkbox input "true"
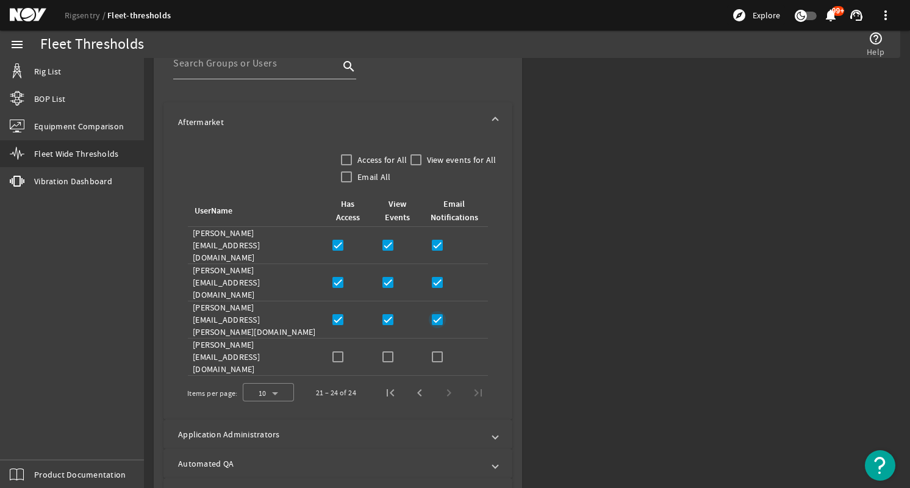
scroll to position [549, 0]
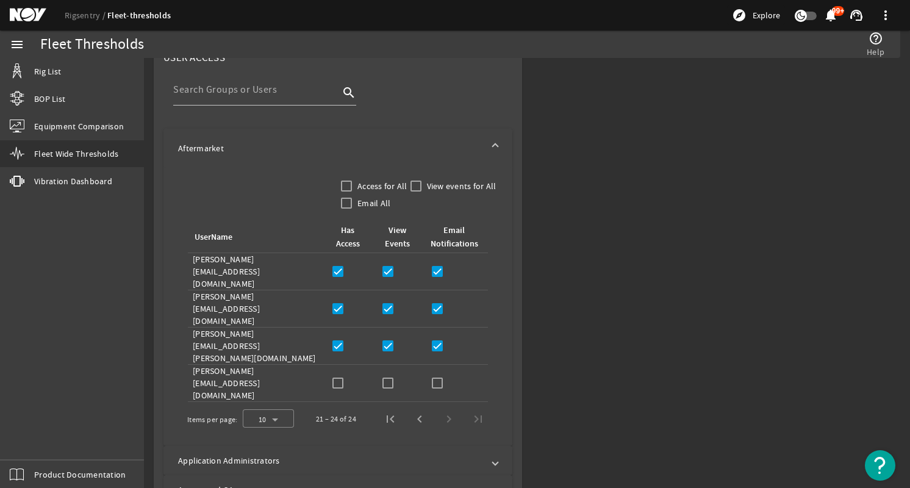
click at [494, 147] on mat-expansion-panel-header "Aftermarket" at bounding box center [338, 148] width 349 height 39
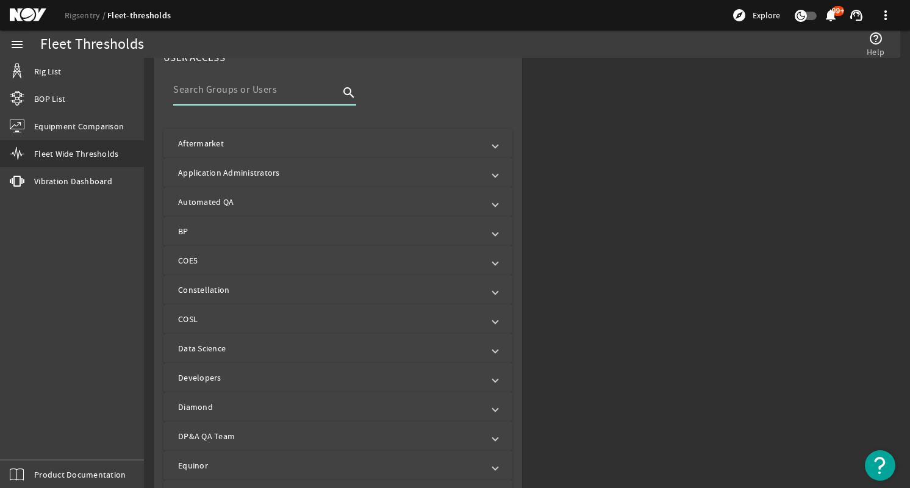
click at [268, 89] on input at bounding box center [256, 89] width 166 height 15
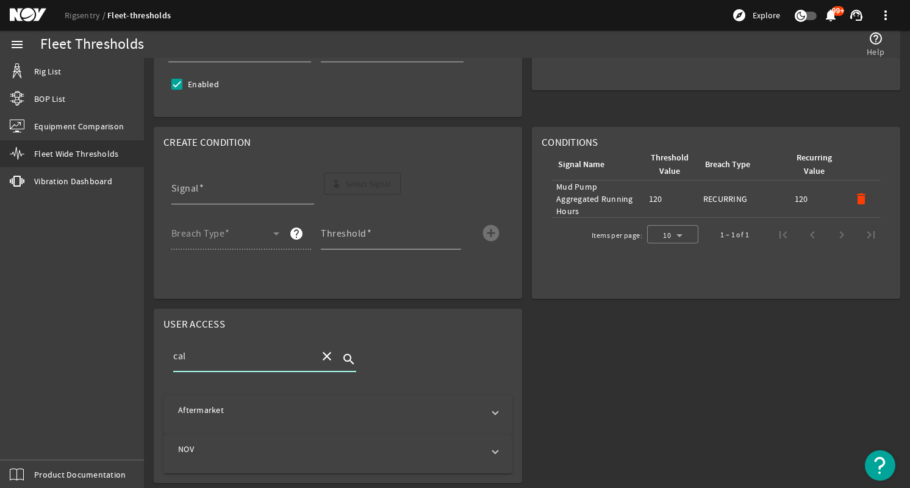
scroll to position [280, 0]
click at [410, 404] on mat-expansion-panel-header "Aftermarket" at bounding box center [338, 412] width 349 height 29
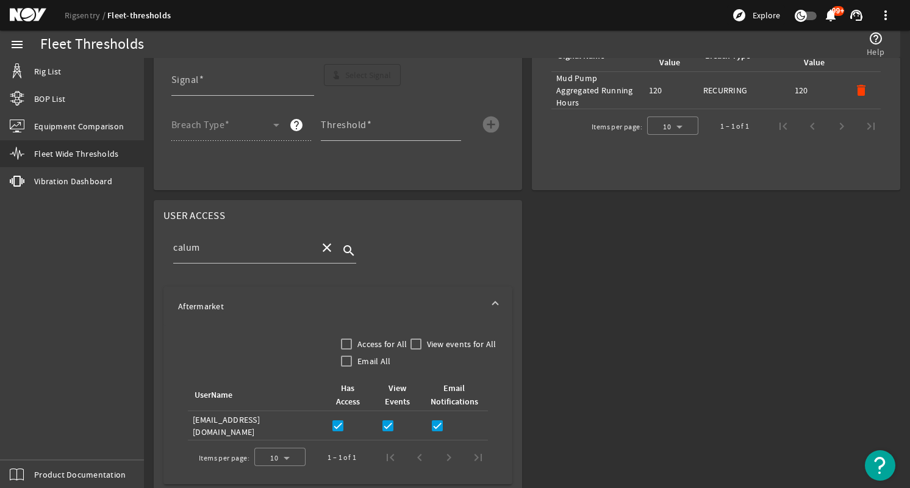
scroll to position [402, 0]
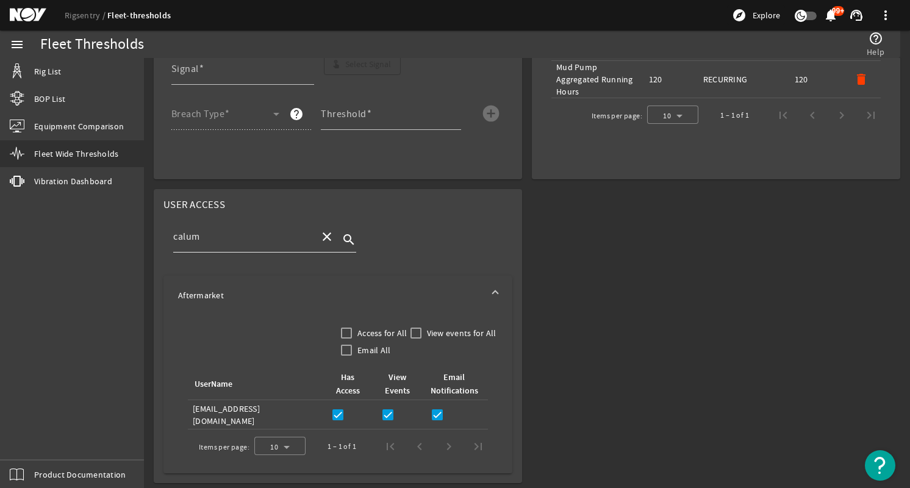
click at [224, 240] on input "calum" at bounding box center [241, 236] width 137 height 15
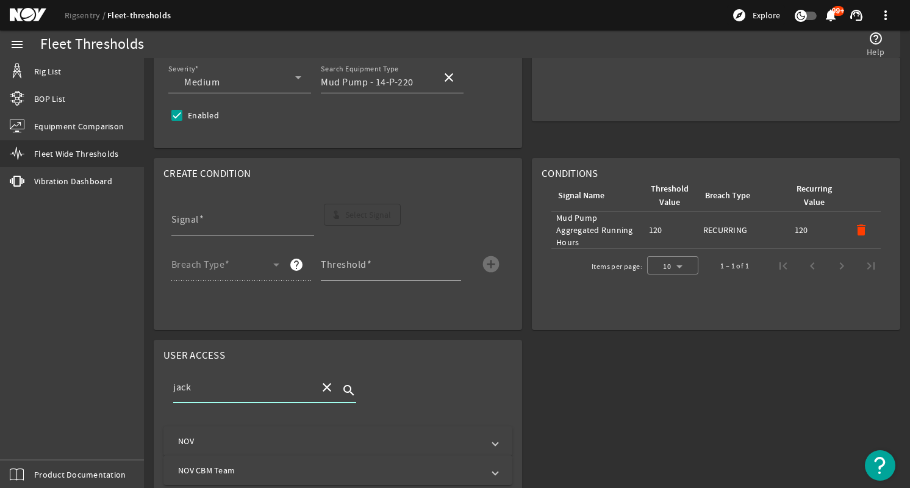
scroll to position [280, 0]
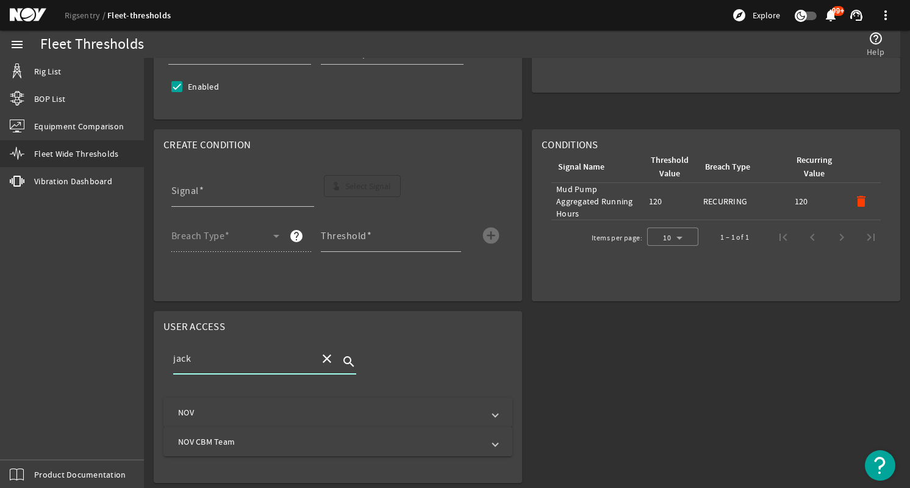
type input "jack"
click at [338, 406] on mat-panel-title "NOV" at bounding box center [330, 412] width 305 height 12
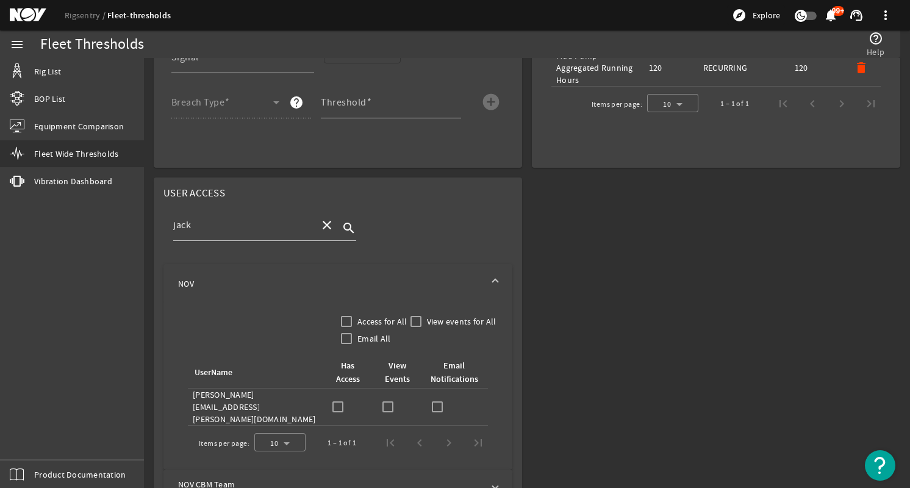
scroll to position [431, 0]
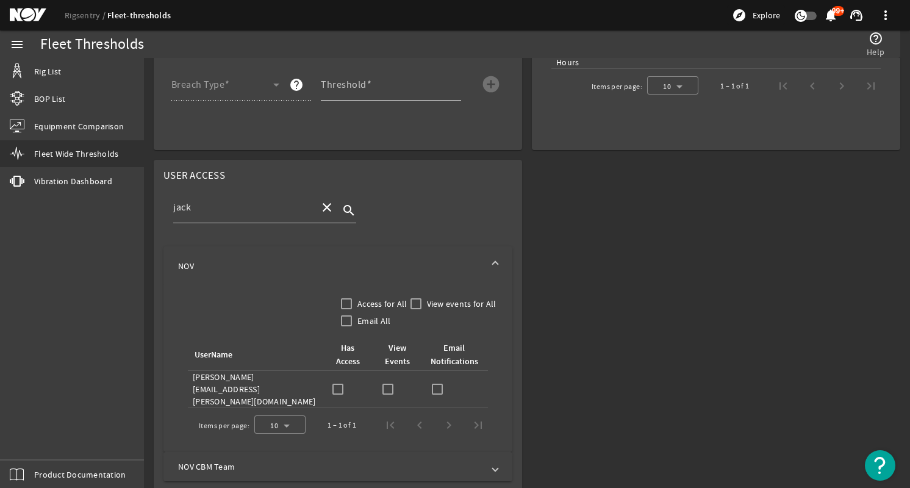
click at [355, 262] on mat-panel-title "NOV" at bounding box center [330, 266] width 305 height 12
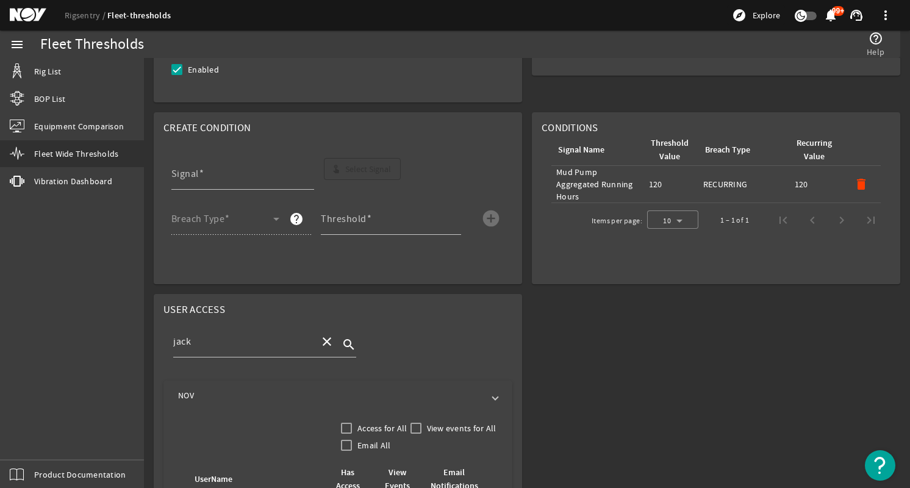
scroll to position [280, 0]
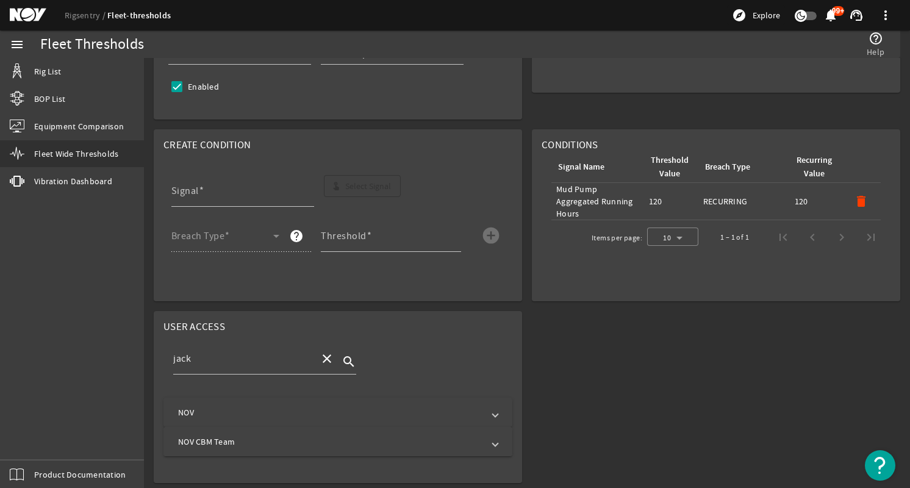
click at [283, 439] on mat-panel-title "NOV CBM Team" at bounding box center [330, 442] width 305 height 12
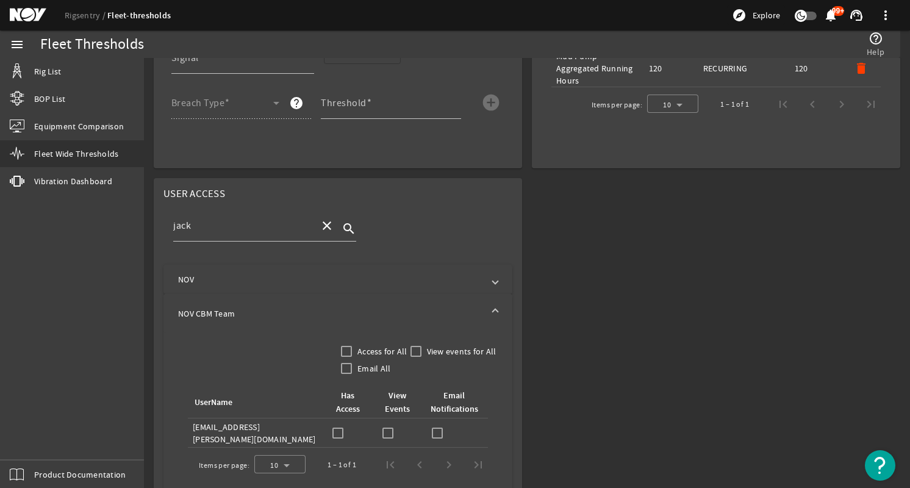
scroll to position [431, 0]
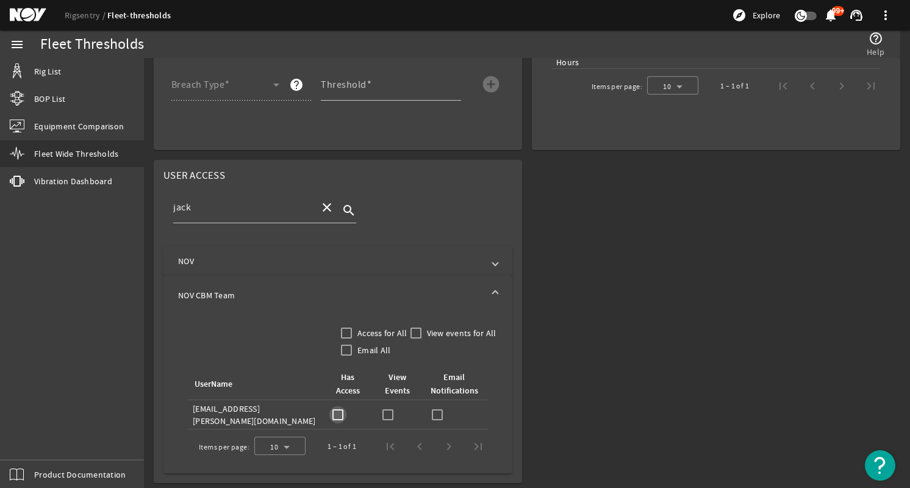
click at [330, 414] on input "checkbox" at bounding box center [338, 414] width 17 height 17
checkbox input "true"
click at [383, 412] on input "checkbox" at bounding box center [388, 414] width 17 height 17
checkbox input "true"
click at [433, 409] on input "checkbox" at bounding box center [437, 414] width 17 height 17
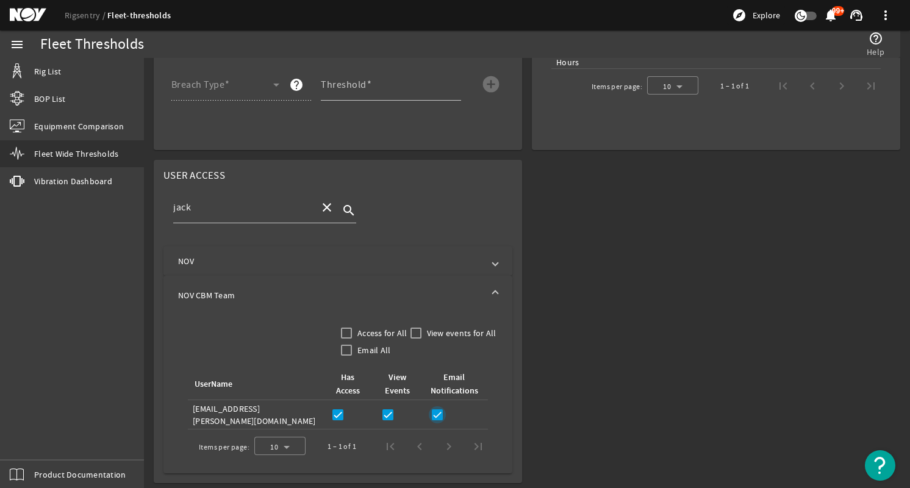
checkbox input "true"
click at [261, 214] on input "jack" at bounding box center [241, 207] width 137 height 15
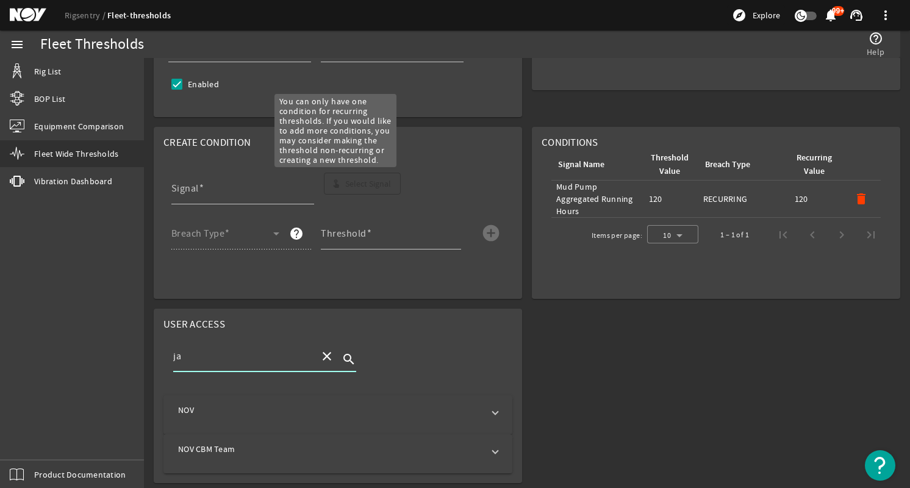
type input "j"
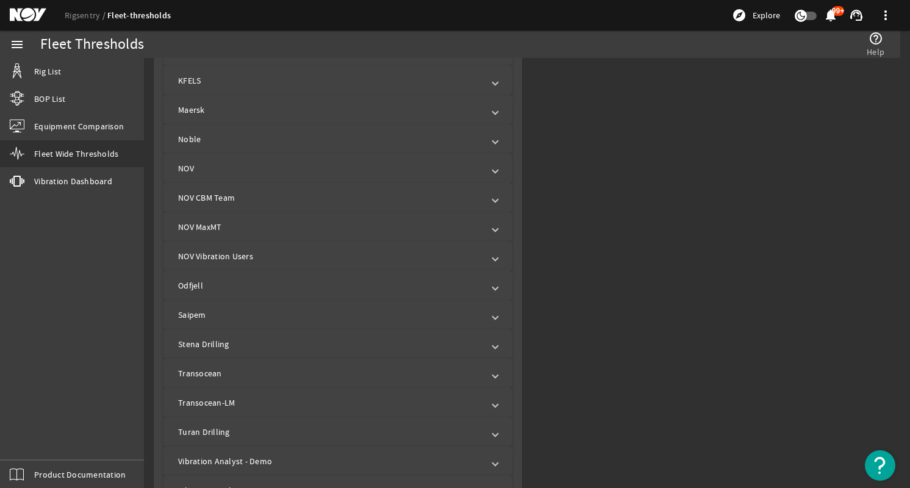
scroll to position [1042, 0]
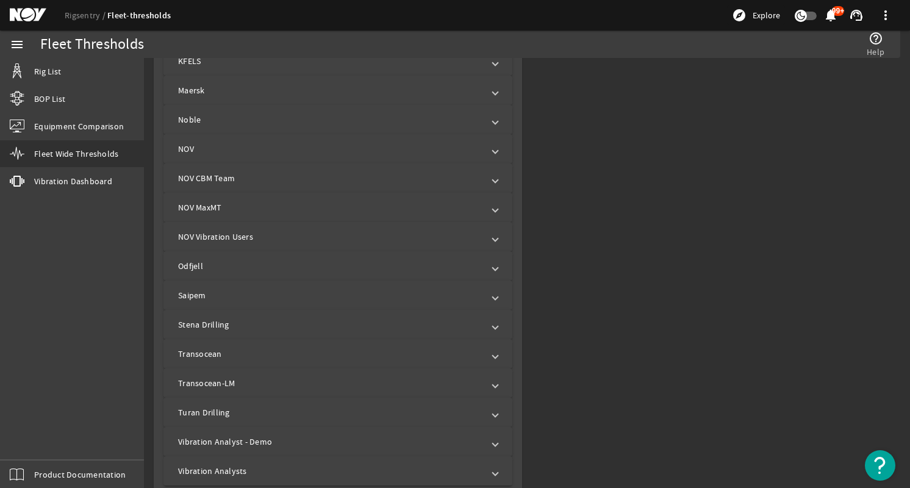
click at [284, 179] on mat-panel-title "NOV CBM Team" at bounding box center [330, 178] width 305 height 12
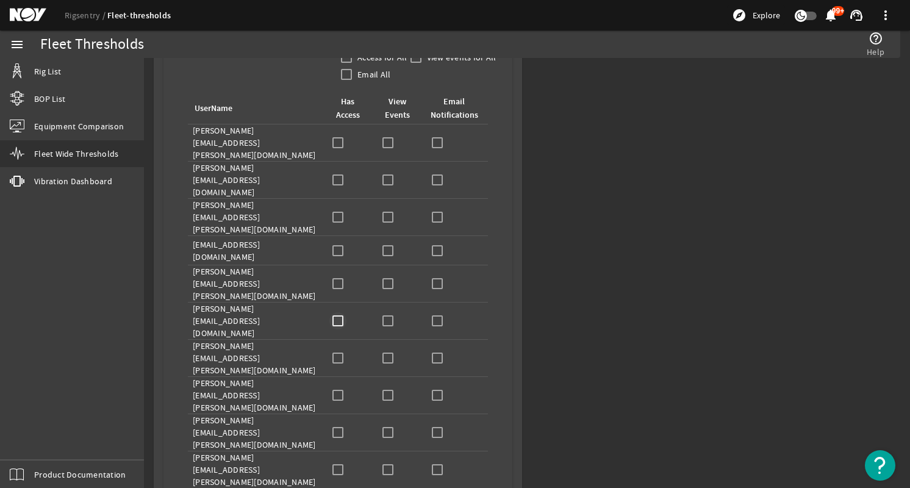
scroll to position [1225, 0]
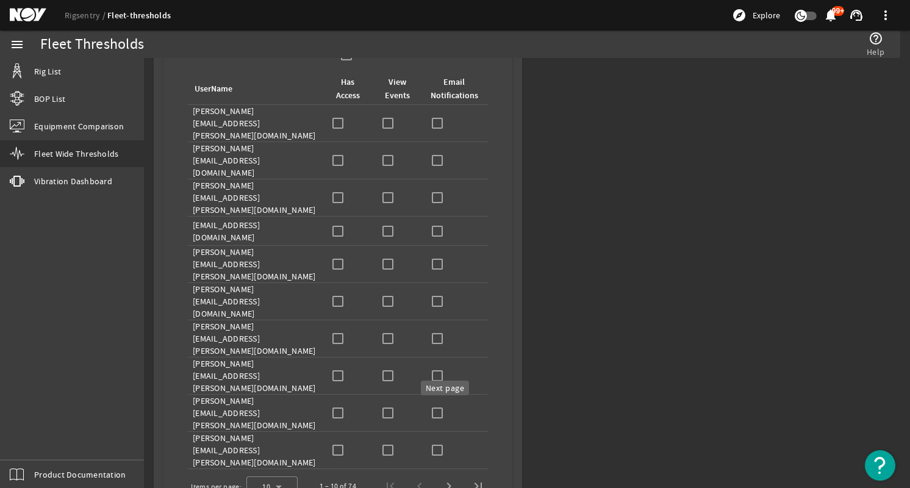
click at [445, 472] on span "Next page" at bounding box center [448, 486] width 29 height 29
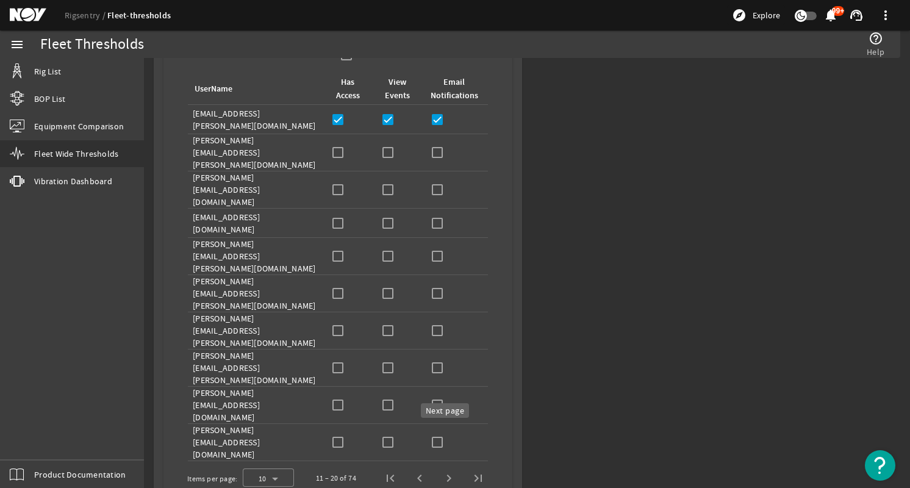
click at [444, 464] on span "Next page" at bounding box center [448, 478] width 29 height 29
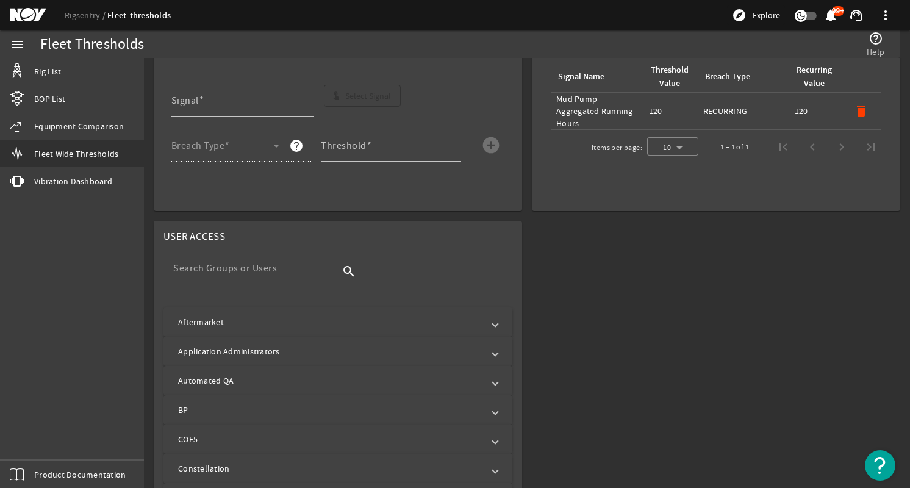
scroll to position [798, 0]
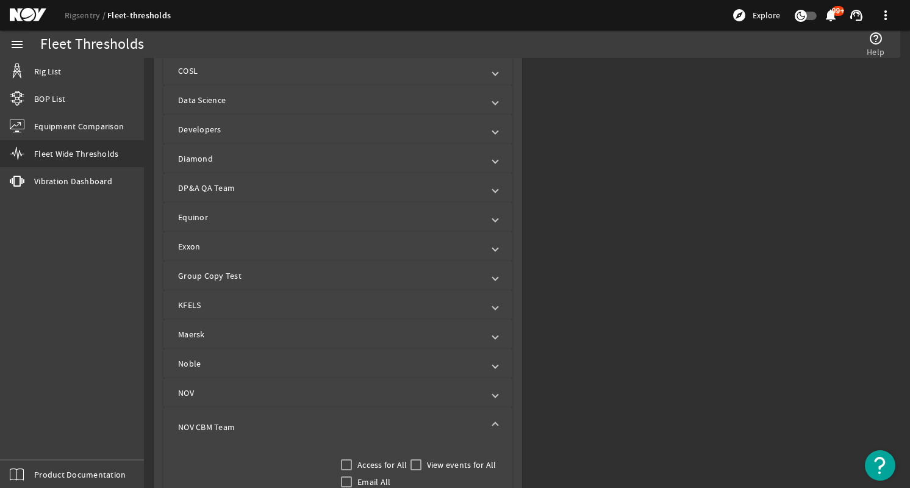
click at [488, 422] on span "NOV CBM Team" at bounding box center [335, 427] width 315 height 12
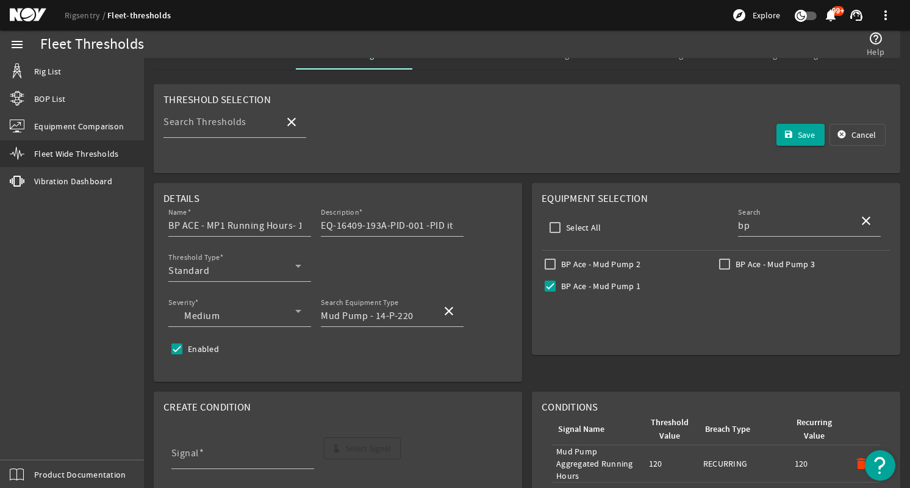
scroll to position [0, 0]
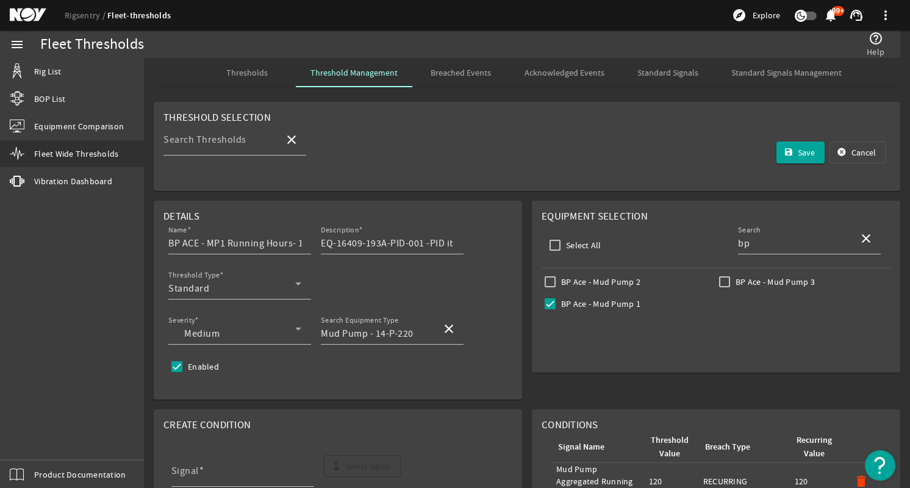
click at [584, 276] on label "BP Ace - Mud Pump 2" at bounding box center [600, 282] width 82 height 12
click at [559, 276] on input "BP Ace - Mud Pump 2" at bounding box center [550, 281] width 17 height 17
checkbox input "true"
click at [716, 284] on input "BP Ace - Mud Pump 3" at bounding box center [724, 281] width 17 height 17
checkbox input "true"
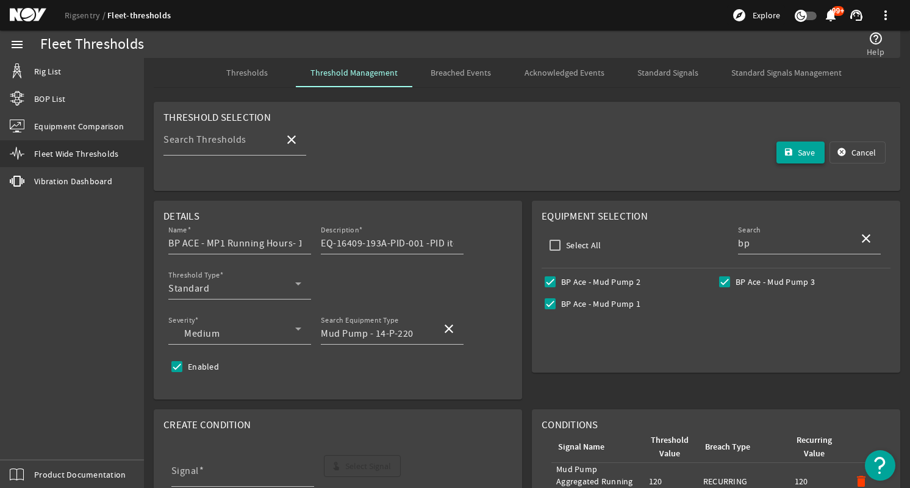
click at [787, 150] on span "submit" at bounding box center [801, 152] width 49 height 29
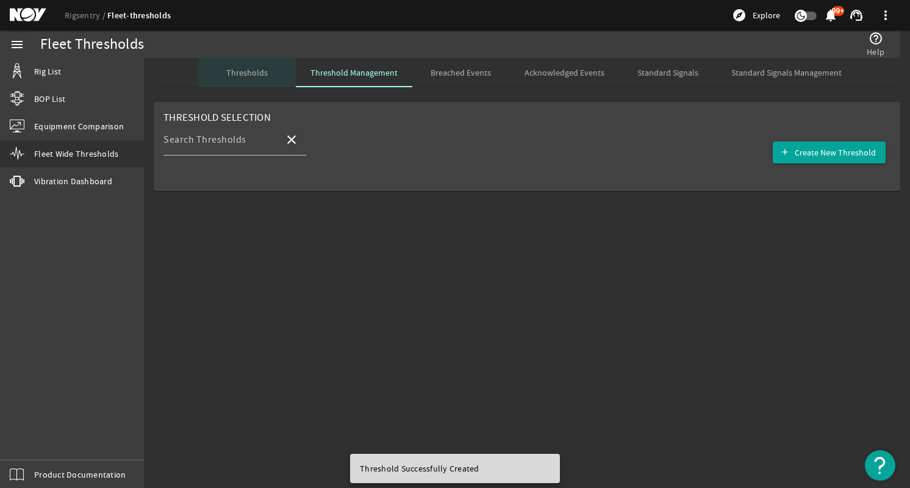
click at [241, 68] on span "Thresholds" at bounding box center [246, 72] width 41 height 9
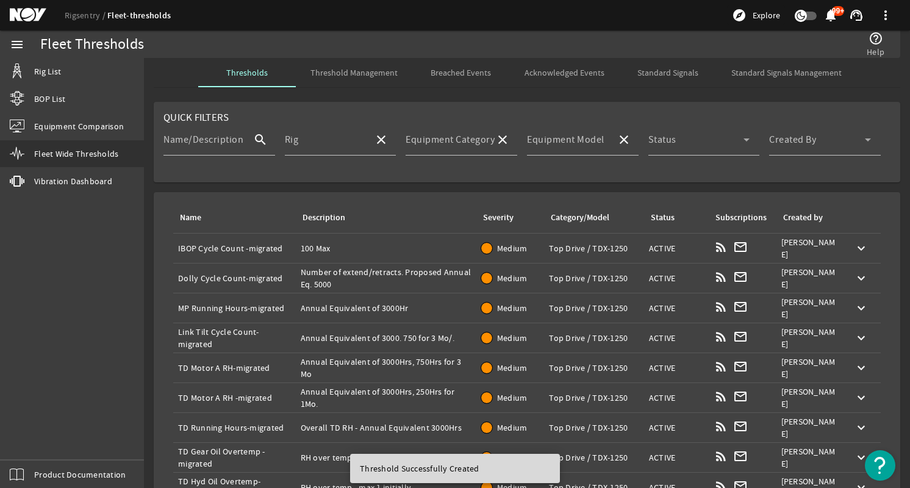
click at [329, 77] on span "Threshold Management" at bounding box center [354, 72] width 87 height 9
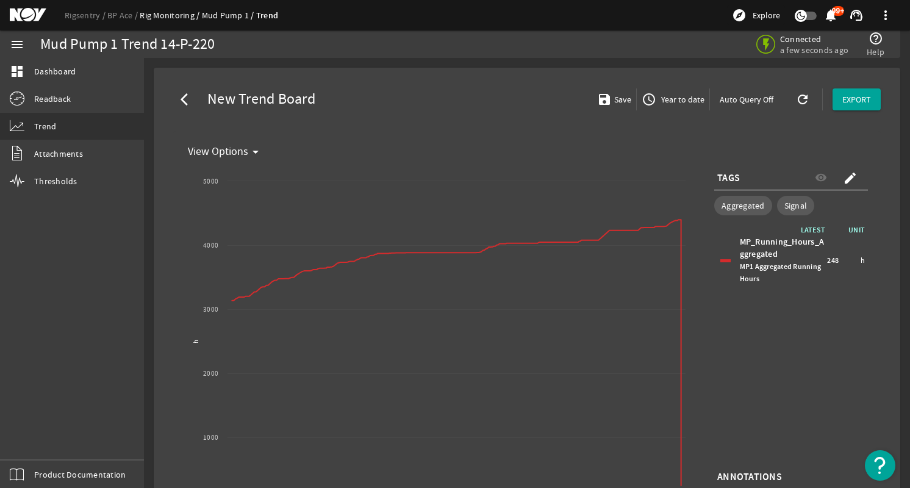
select select "ALL"
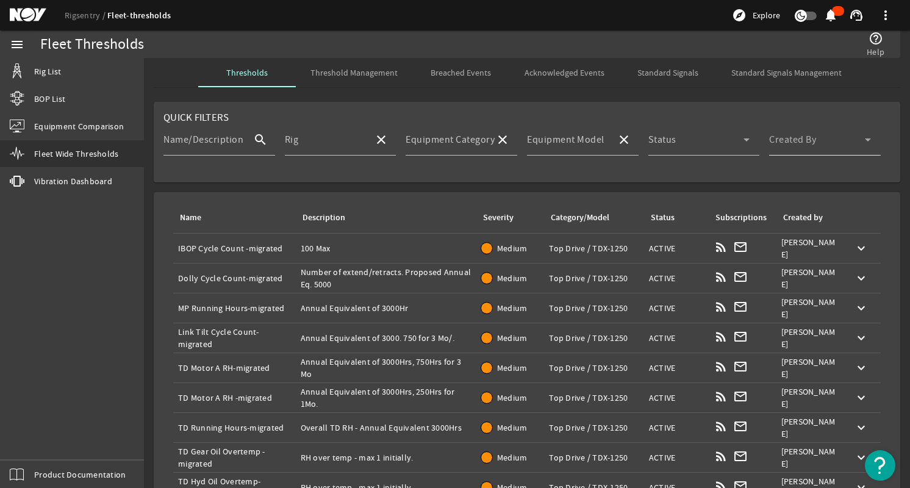
click at [824, 145] on span at bounding box center [818, 144] width 96 height 15
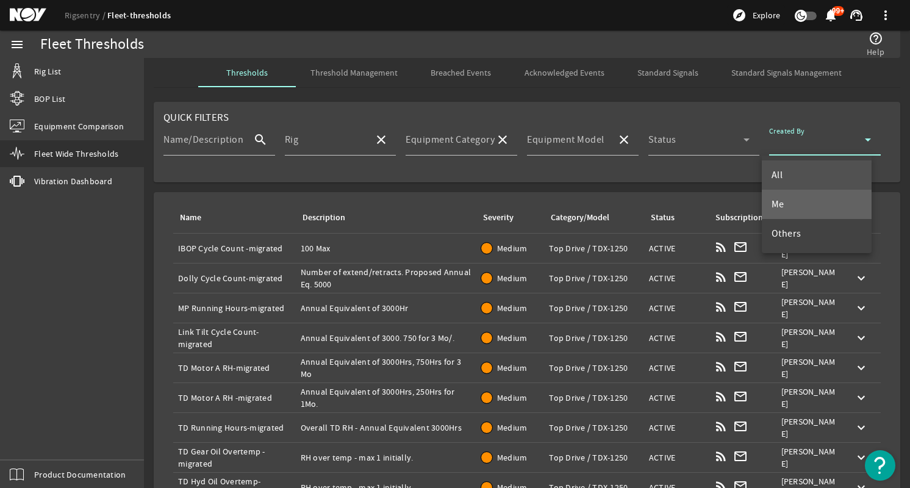
click at [810, 196] on mat-option "Me" at bounding box center [817, 204] width 110 height 29
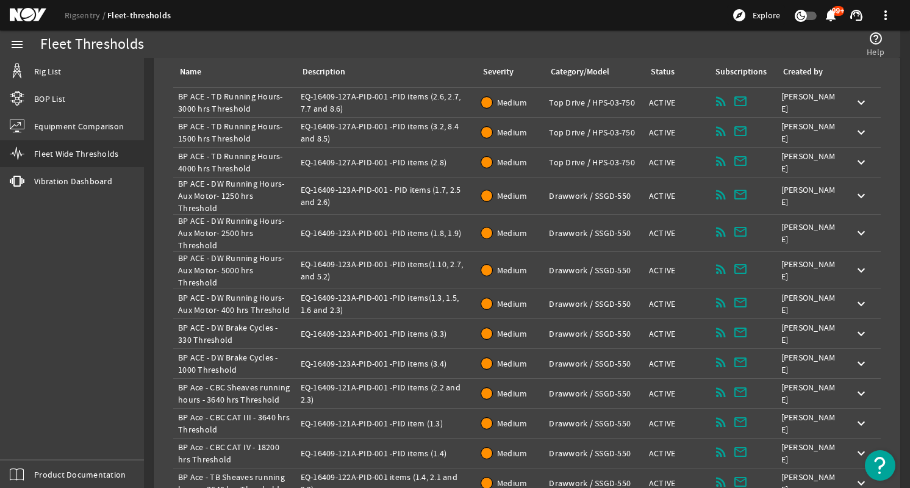
scroll to position [244, 0]
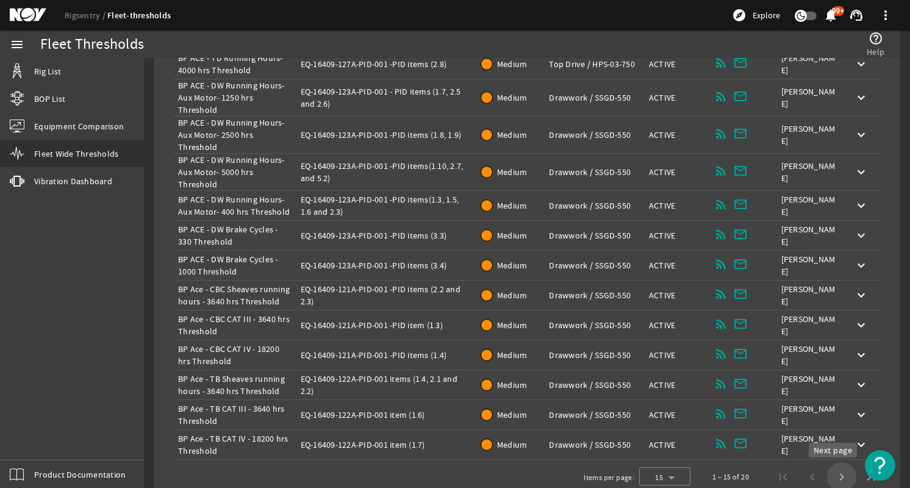
click at [835, 472] on span "Next page" at bounding box center [841, 477] width 29 height 29
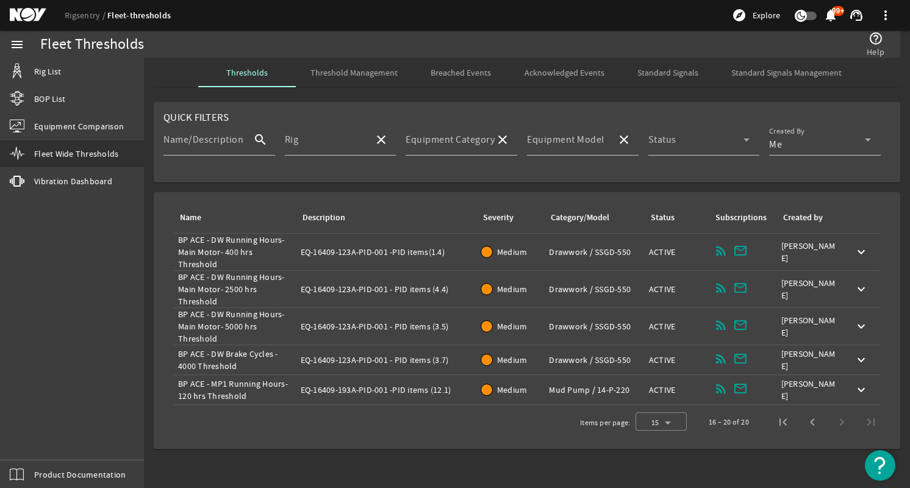
click at [264, 380] on div "Name: BP ACE - MP1 Running Hours- 120 hrs Threshold" at bounding box center [234, 390] width 113 height 24
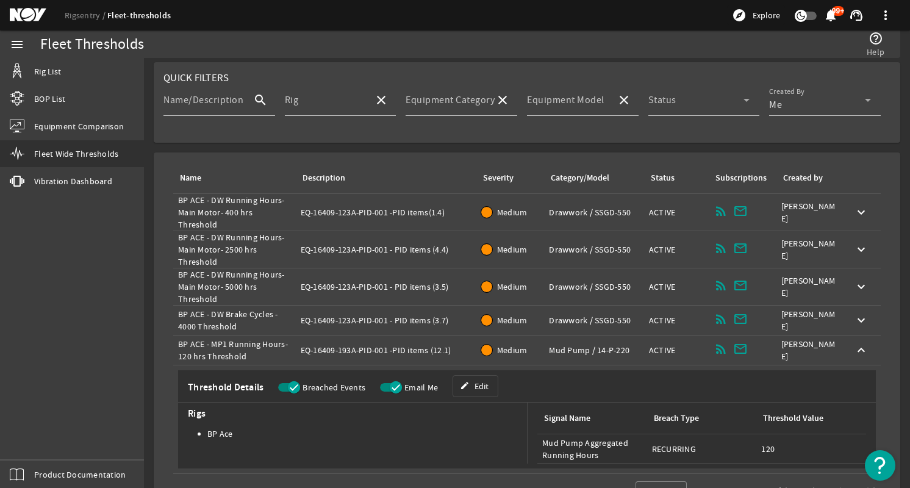
scroll to position [74, 0]
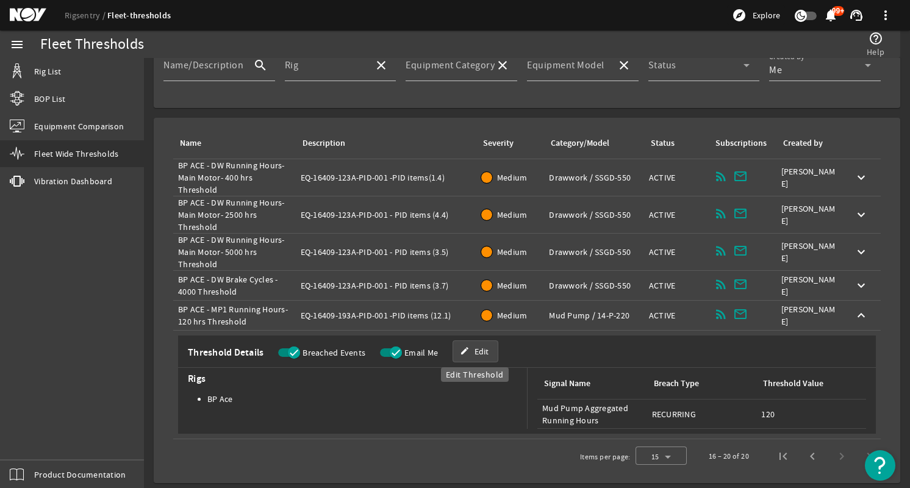
click at [477, 347] on span "Edit" at bounding box center [482, 351] width 14 height 12
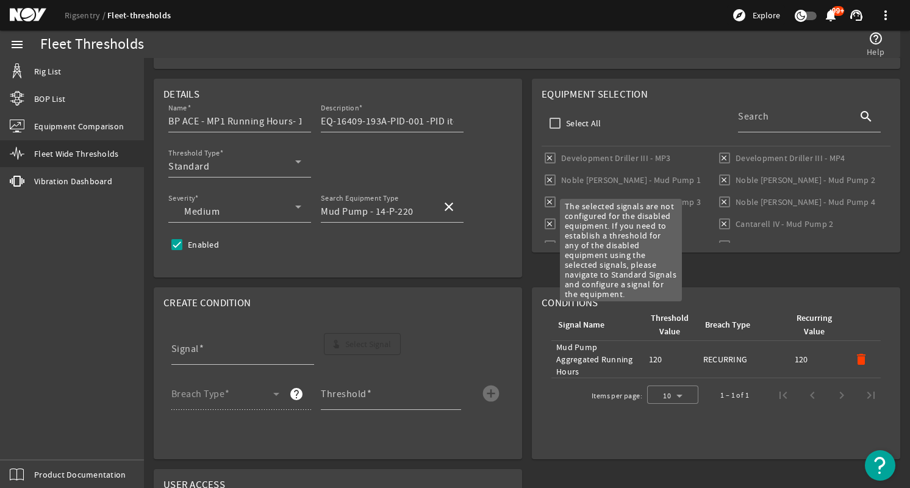
scroll to position [919, 0]
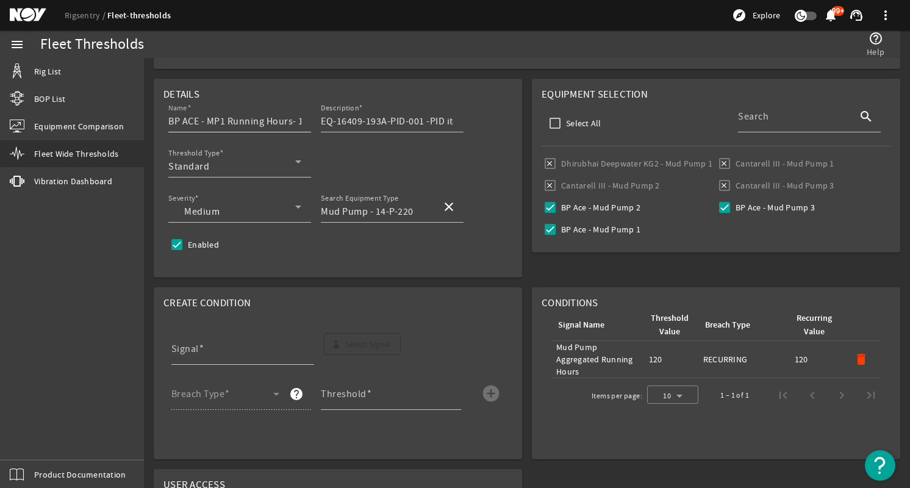
click at [225, 119] on input "BP ACE - MP1 Running Hours- 120 hrs Threshold" at bounding box center [234, 121] width 133 height 15
type input "BP ACE - MP Running Hours- 120 hrs Threshold"
click at [452, 136] on div at bounding box center [392, 138] width 143 height 13
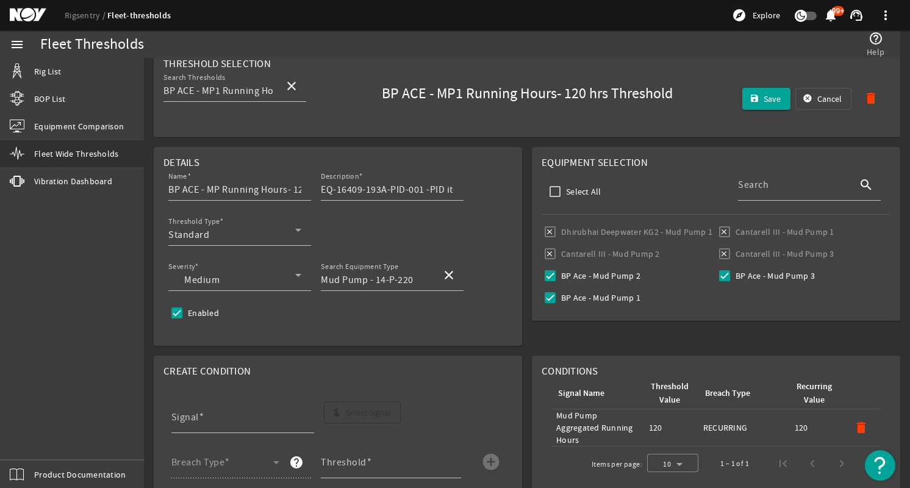
scroll to position [0, 0]
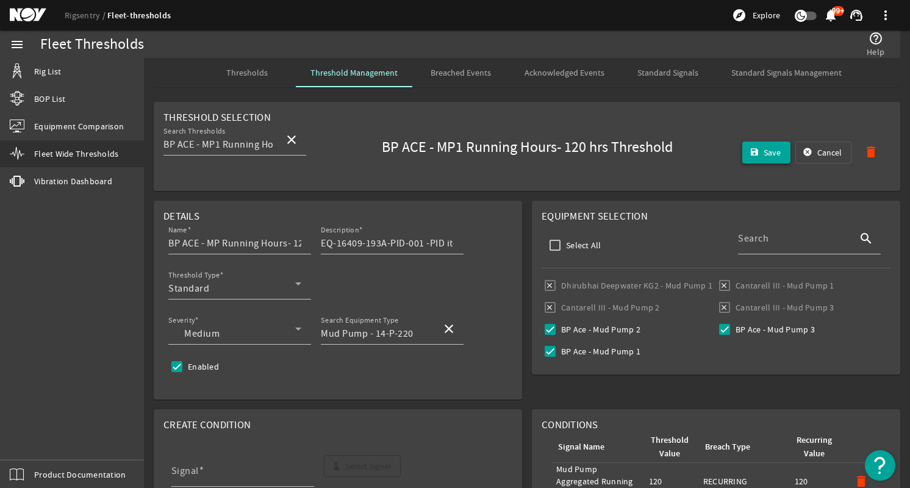
click at [752, 150] on span "submit" at bounding box center [767, 152] width 49 height 29
